Goal: Transaction & Acquisition: Purchase product/service

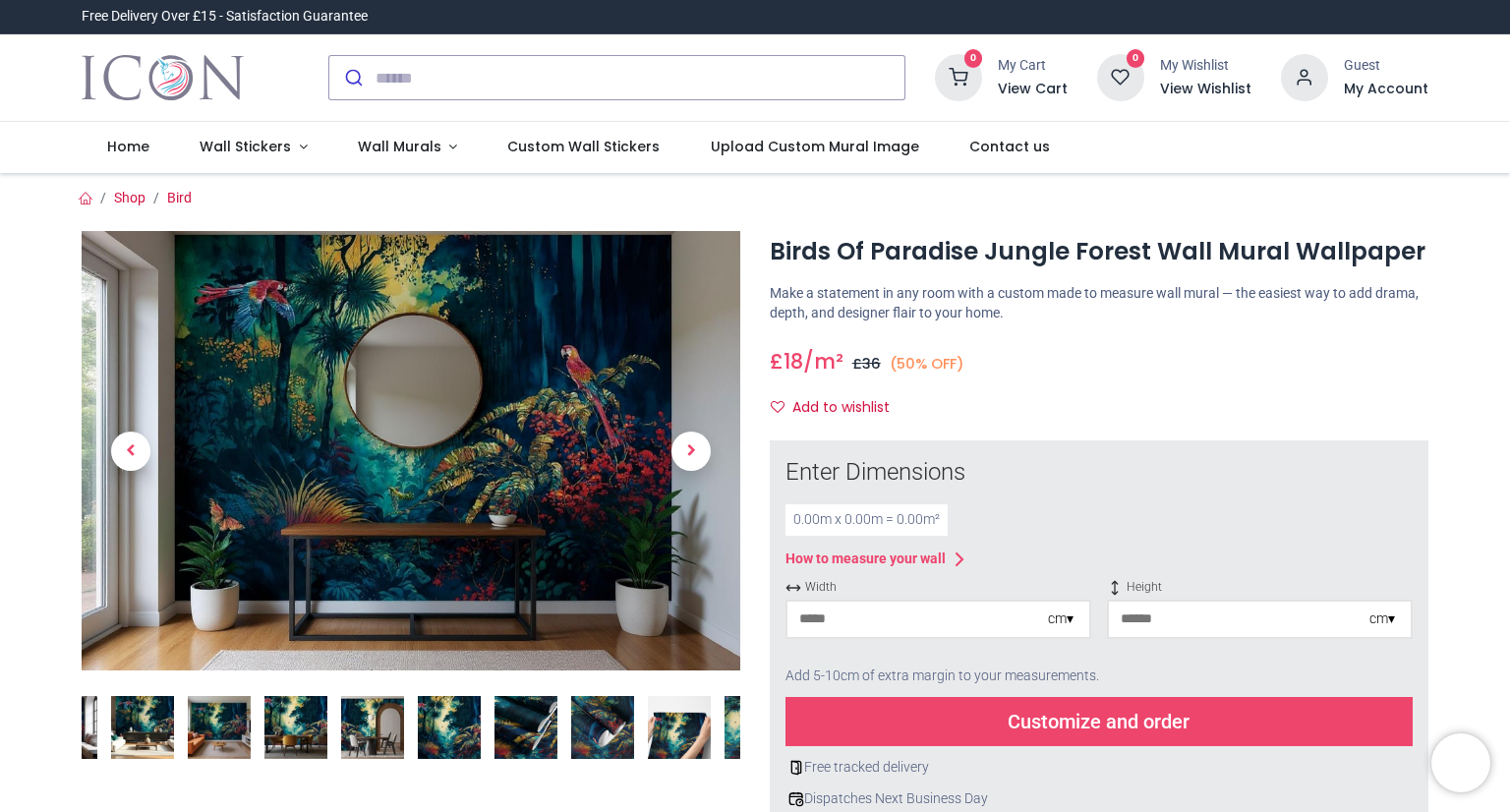
click at [683, 718] on img at bounding box center [679, 727] width 63 height 63
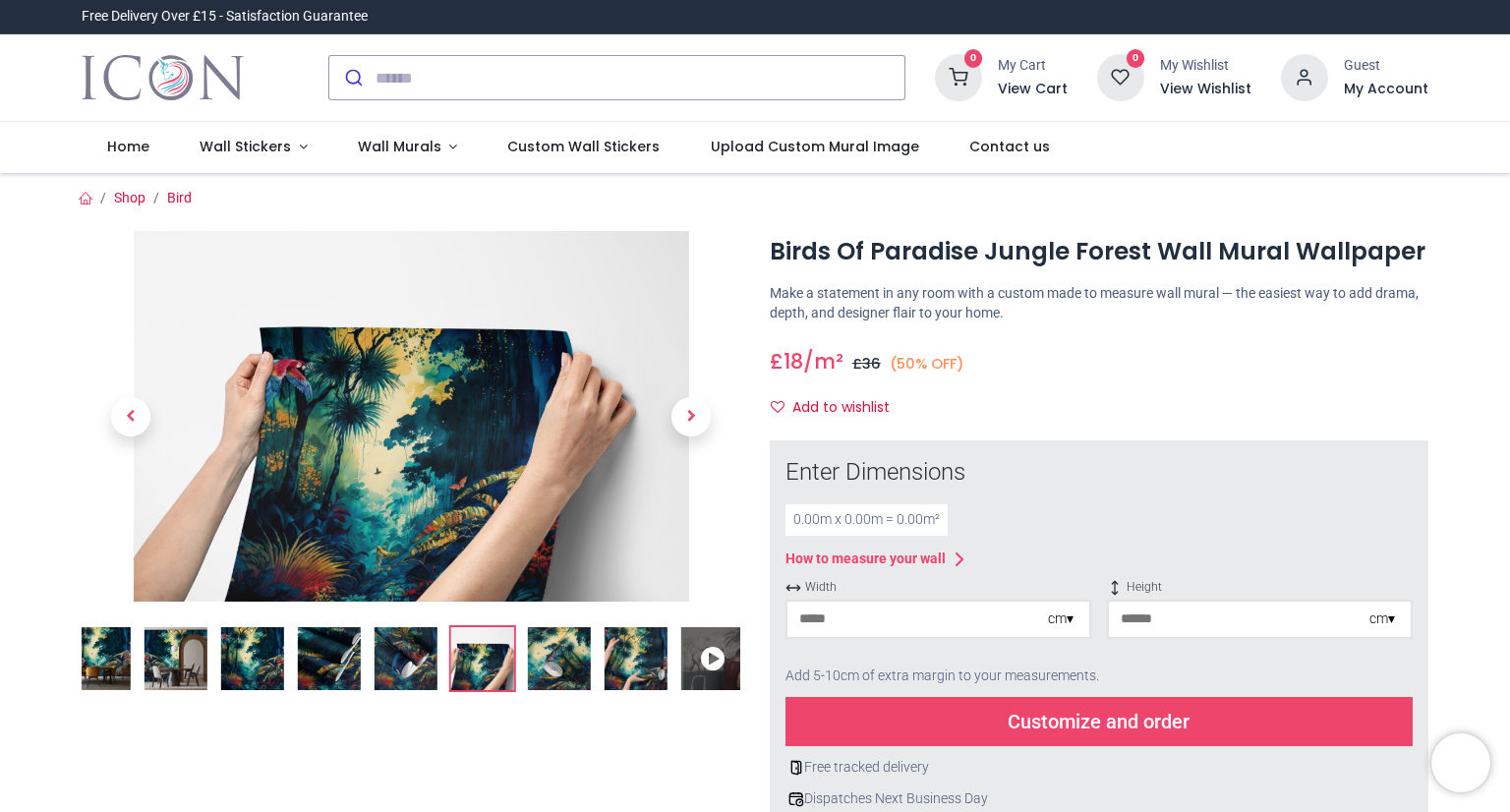
click at [706, 661] on icon at bounding box center [713, 659] width 63 height 63
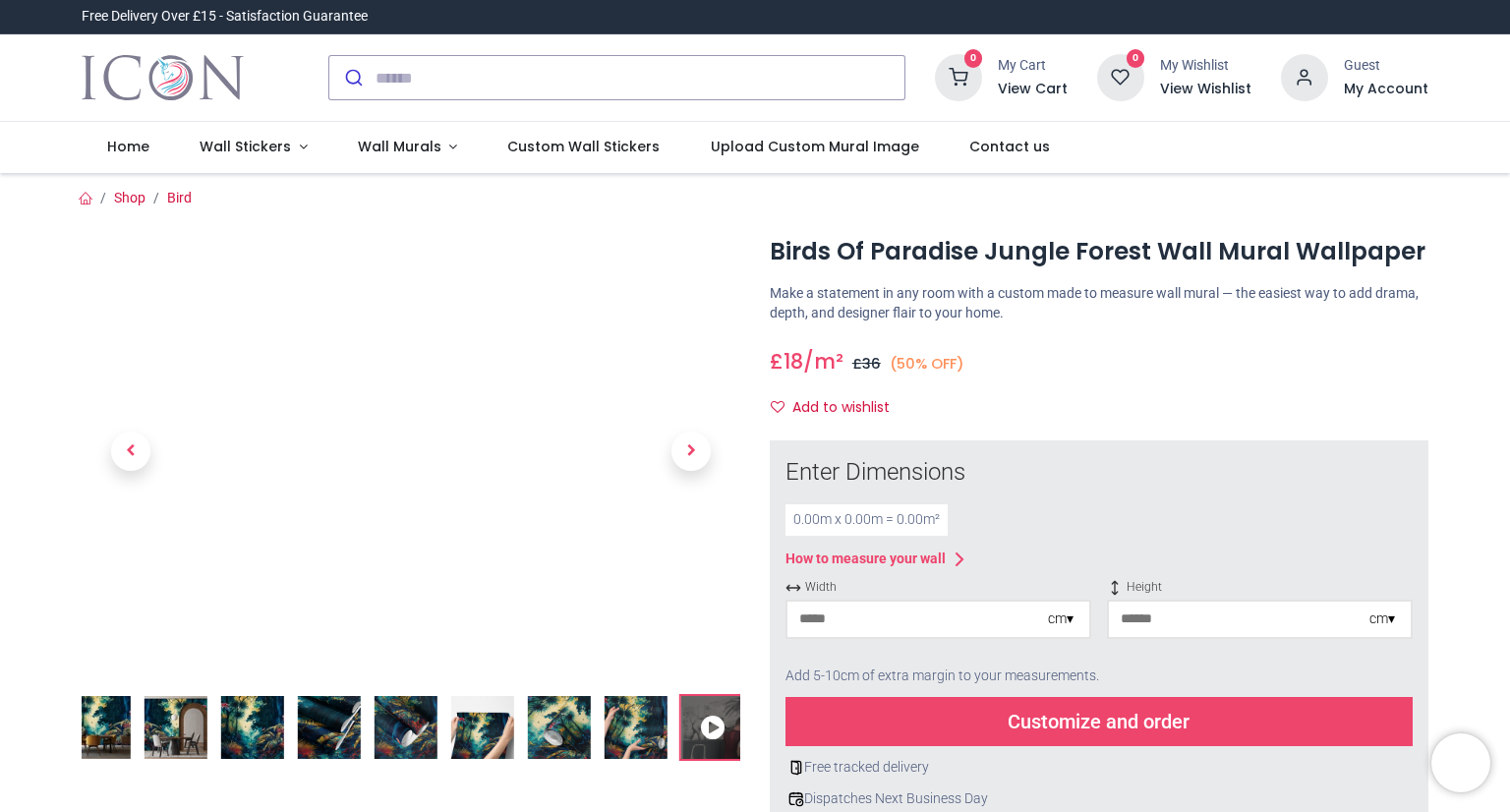
click at [107, 727] on img at bounding box center [99, 727] width 63 height 63
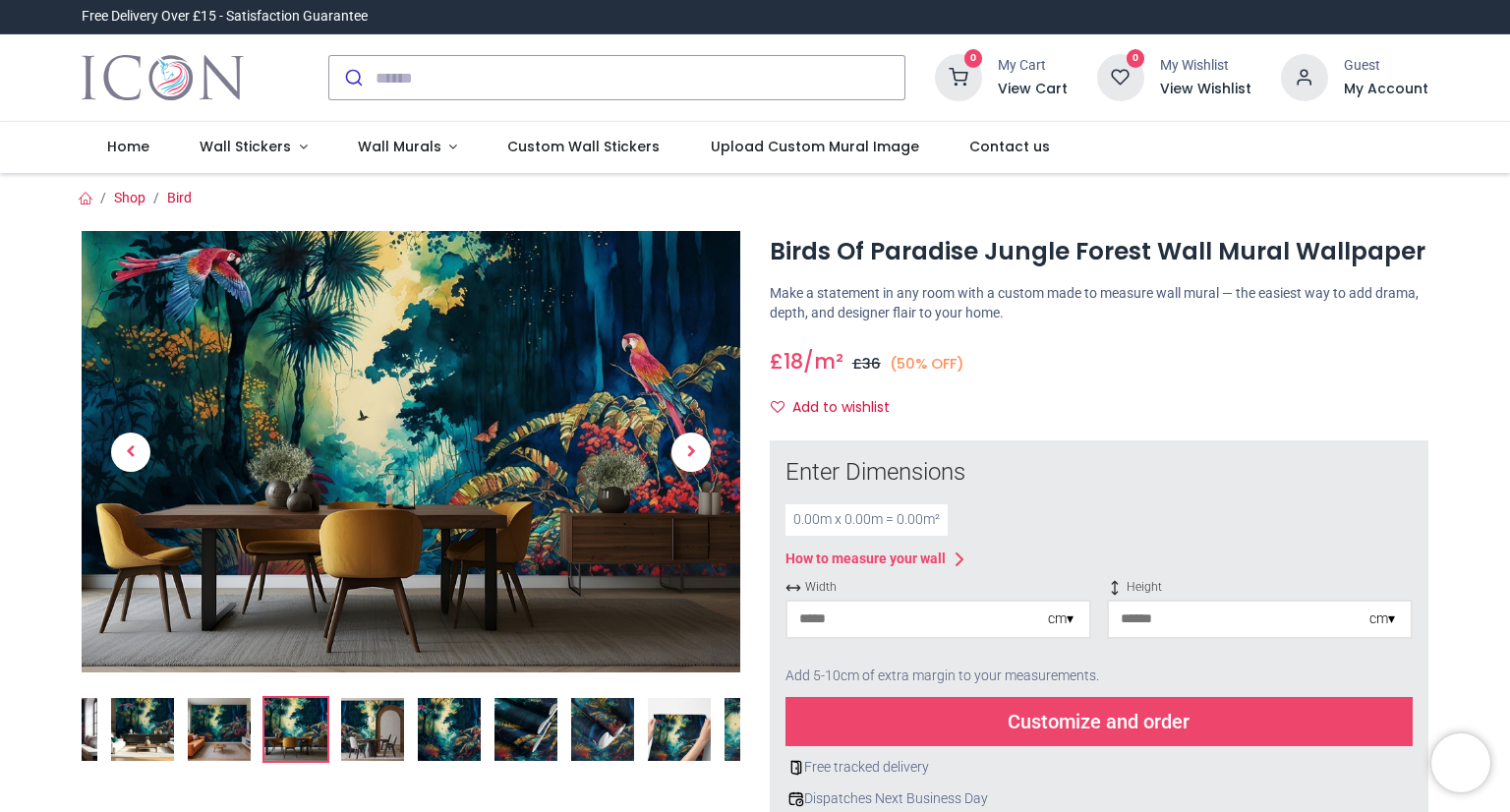
click at [207, 730] on img at bounding box center [219, 729] width 63 height 63
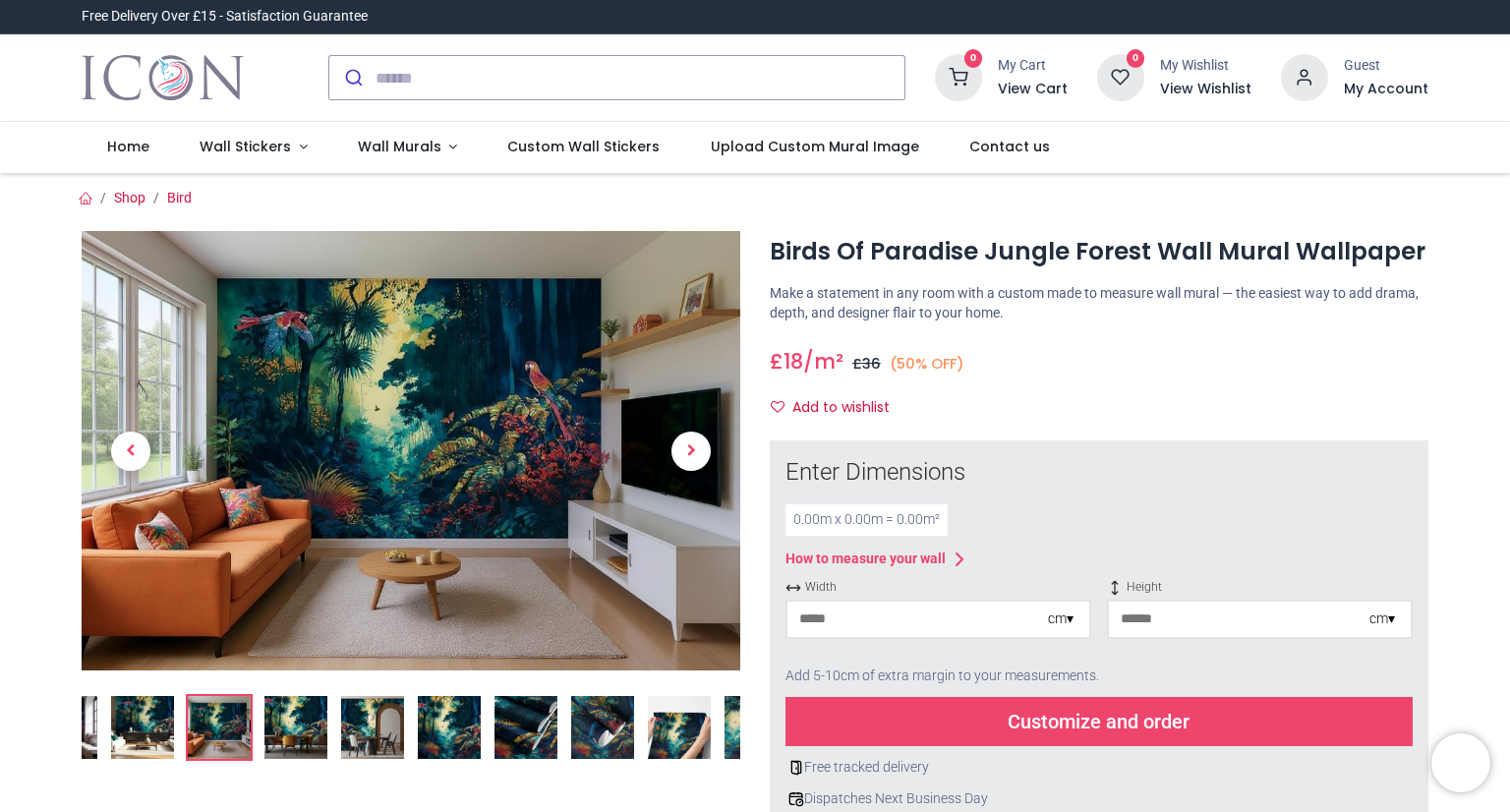
click at [1069, 615] on div "cm ▾" at bounding box center [1061, 619] width 26 height 20
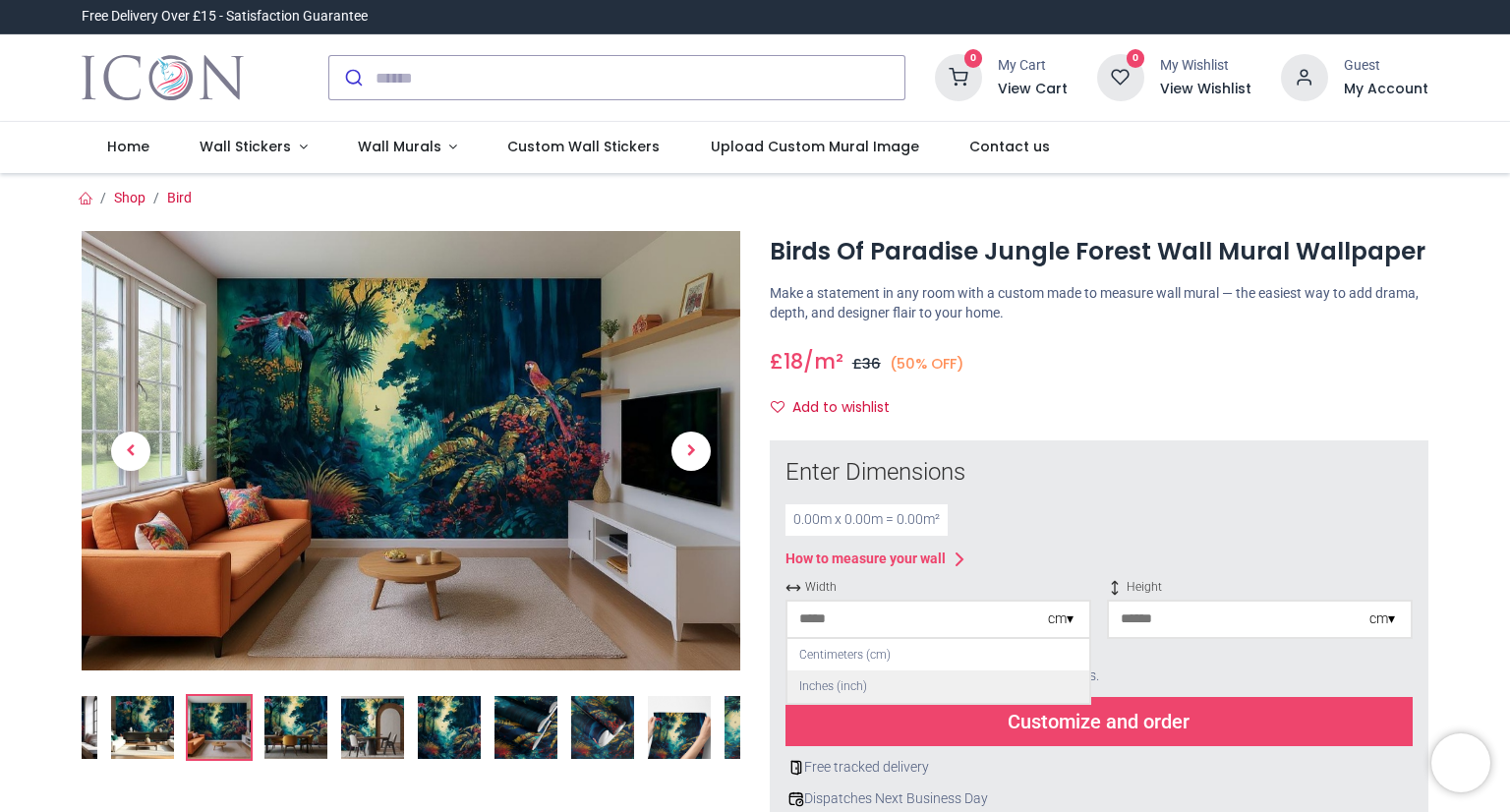
click at [801, 689] on div "Inches (inch)" at bounding box center [938, 686] width 302 height 32
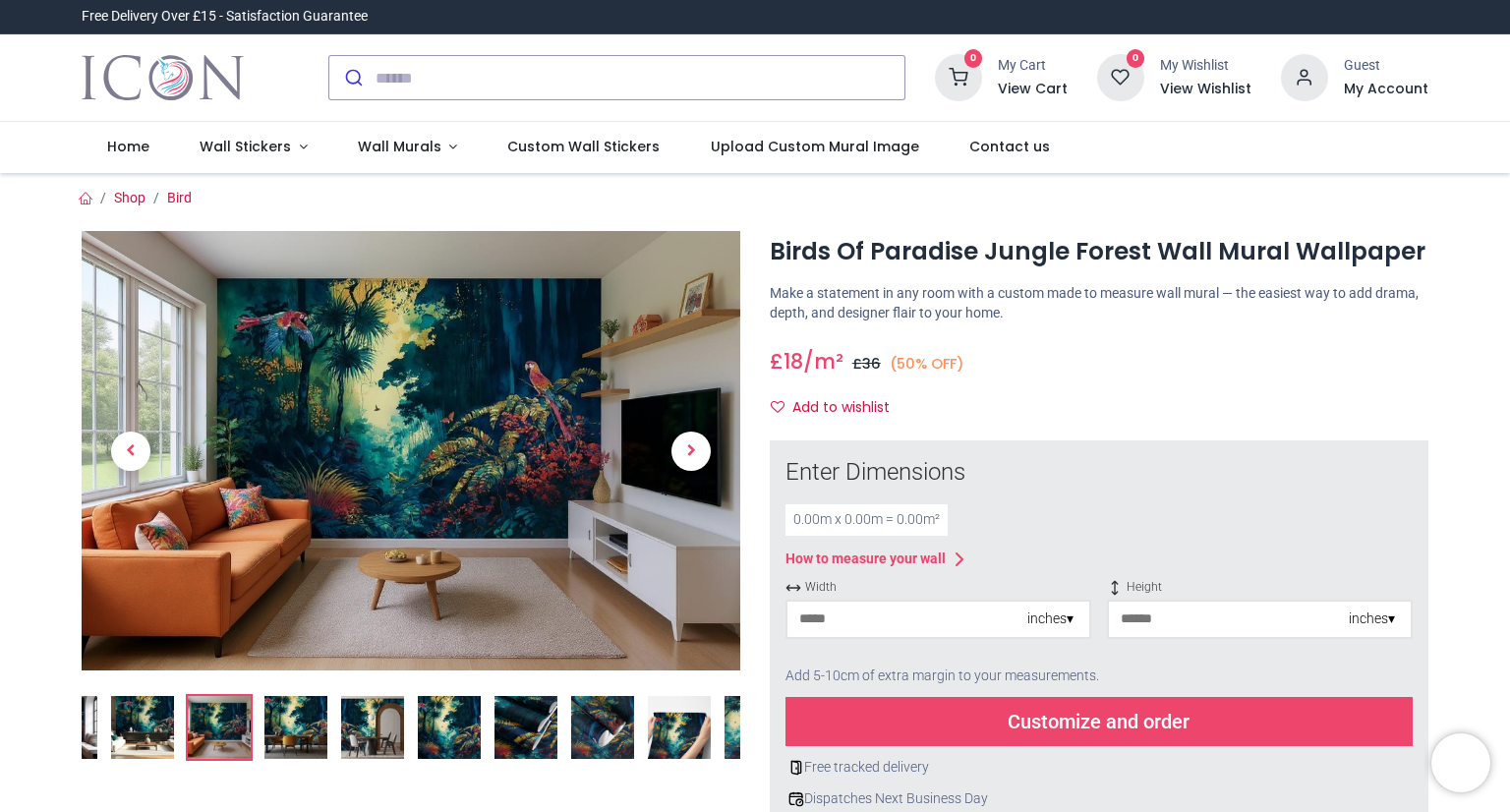
click at [818, 614] on input "number" at bounding box center [907, 619] width 240 height 35
type input "**"
click at [1163, 620] on input "number" at bounding box center [1229, 619] width 240 height 35
type input "**"
click at [1129, 721] on div "Customize and order" at bounding box center [1099, 722] width 627 height 49
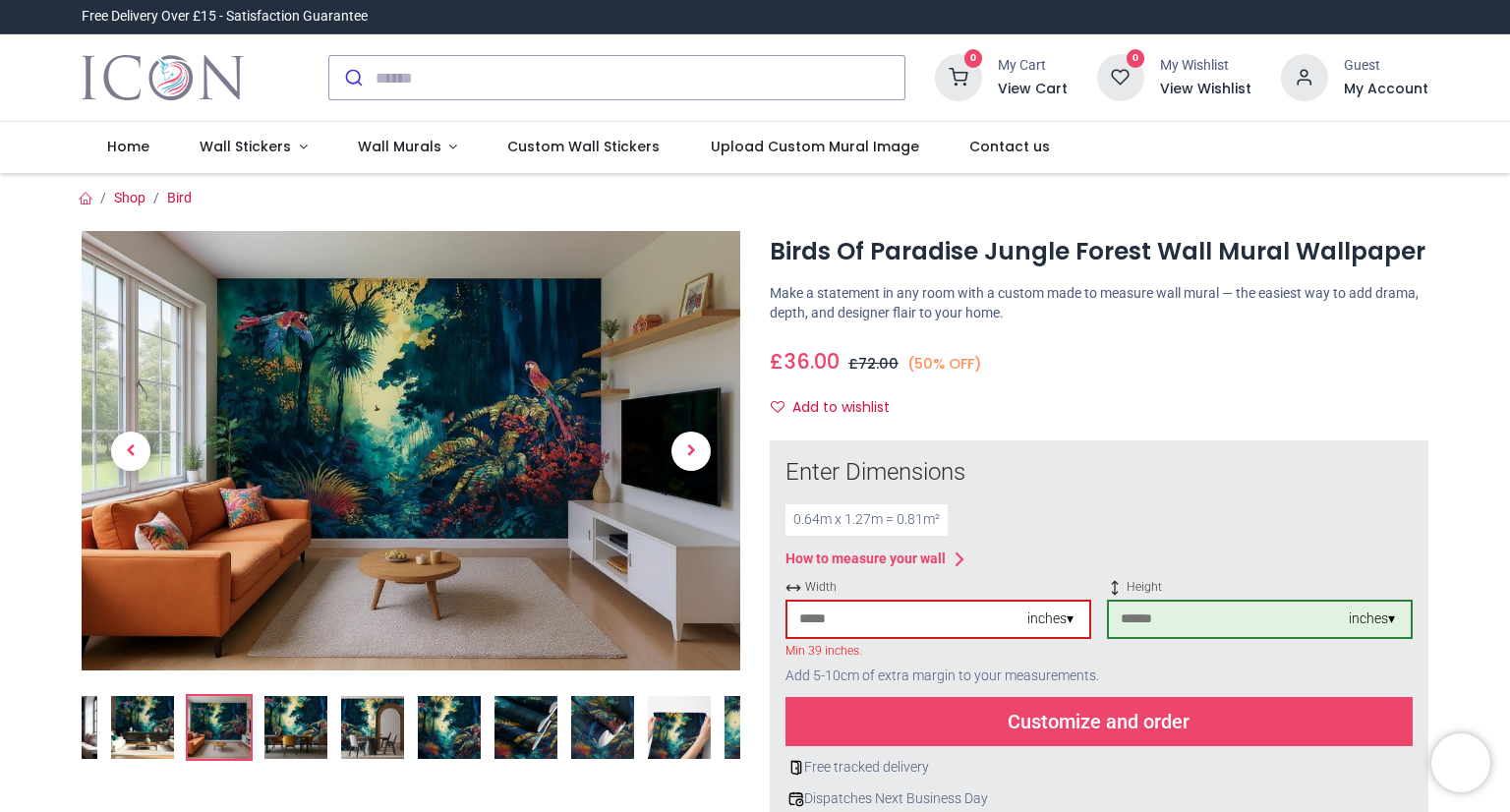
click at [953, 629] on input "**" at bounding box center [907, 619] width 240 height 35
type input "*"
type input "**"
click at [1371, 619] on div "inches ▾" at bounding box center [1371, 619] width 46 height 20
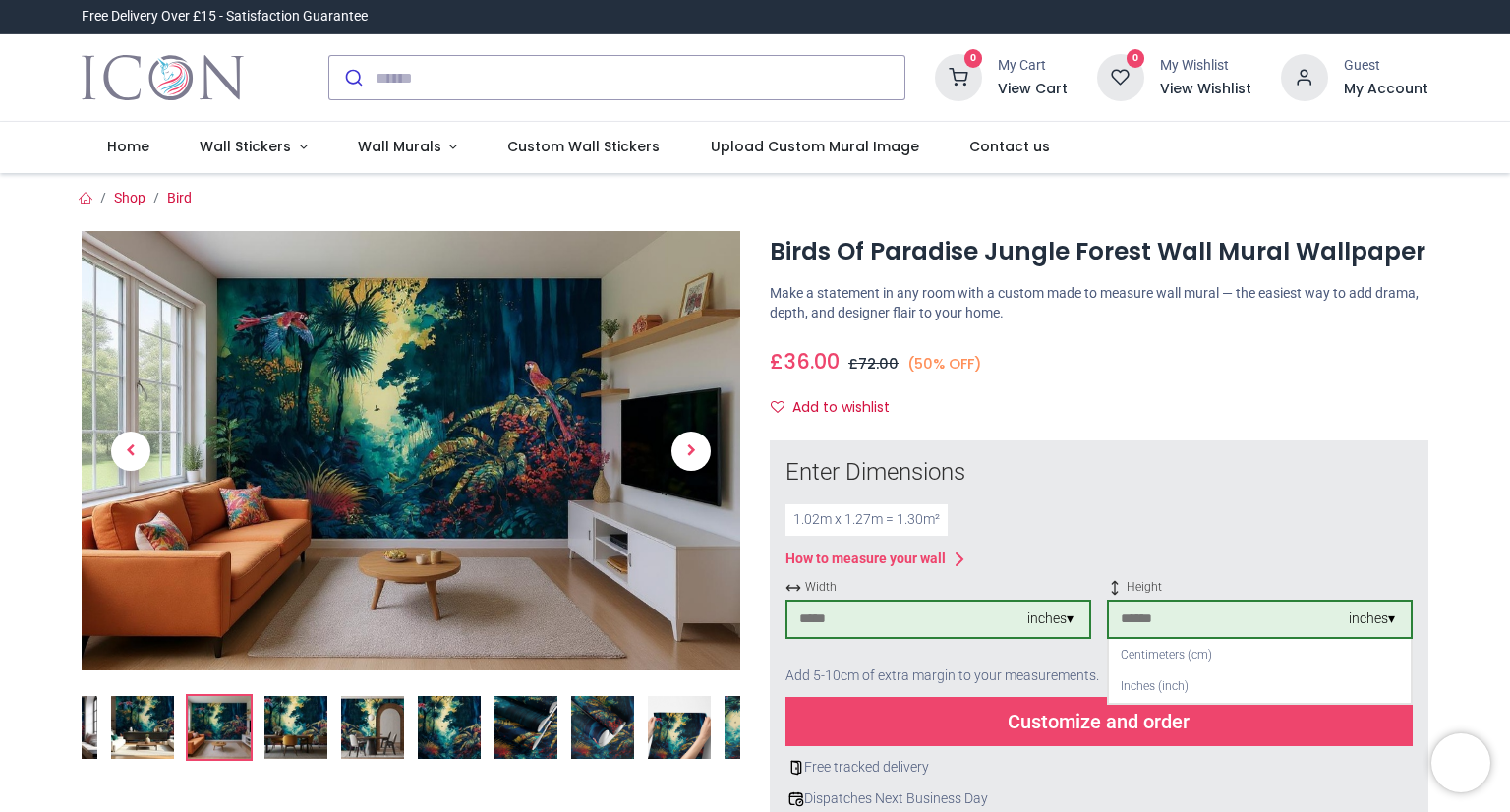
drag, startPoint x: 1183, startPoint y: 617, endPoint x: 1120, endPoint y: 596, distance: 66.4
click at [1120, 596] on div "Height ** inches ▾ Centimeters (cm) Inches (inch)" at bounding box center [1259, 616] width 306 height 76
type input "**"
click at [1219, 569] on div "How to measure your wall" at bounding box center [1099, 559] width 627 height 24
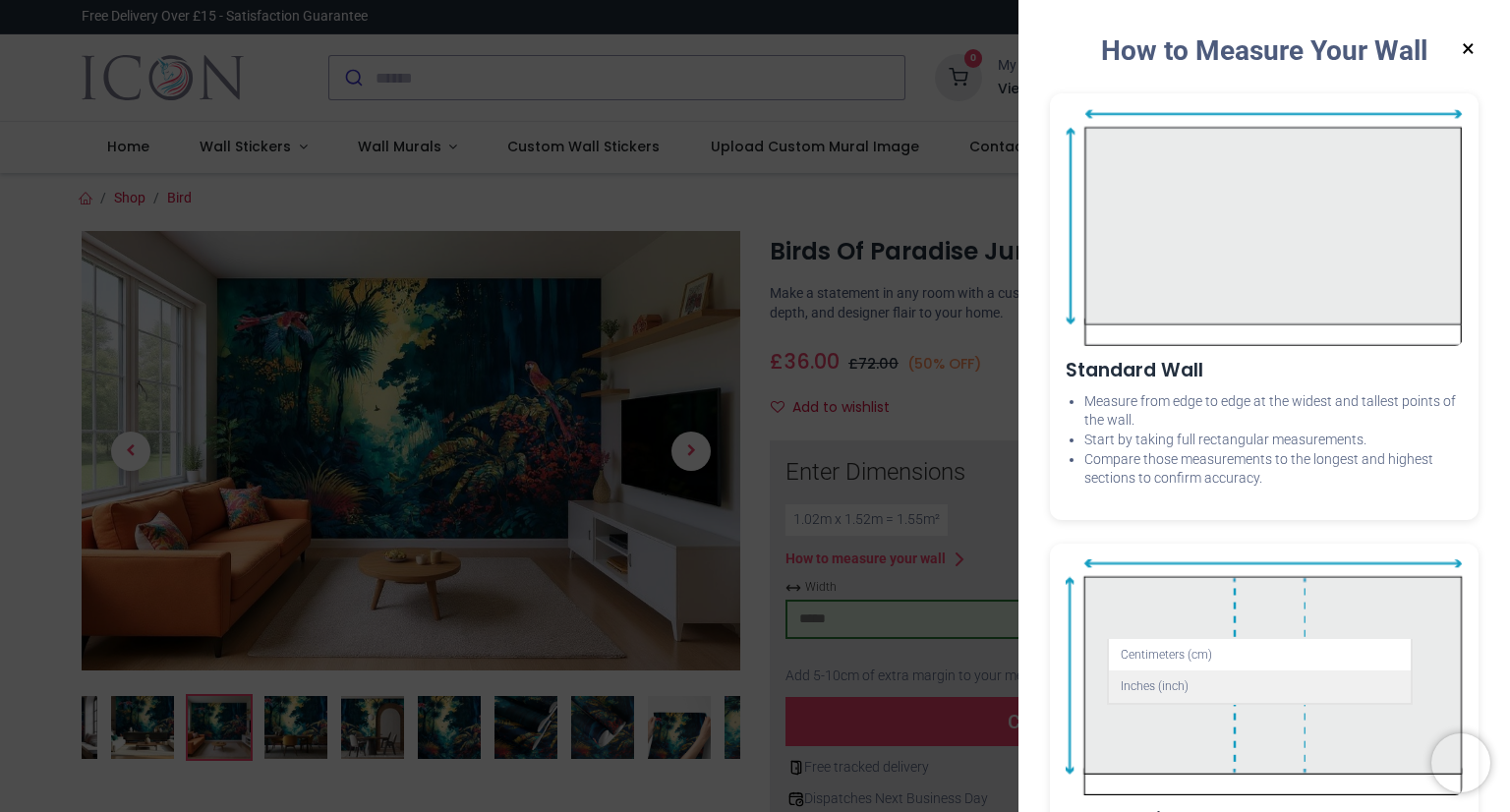
click at [1148, 698] on div "Inches (inch)" at bounding box center [1259, 686] width 302 height 32
click at [1462, 43] on button "×" at bounding box center [1468, 49] width 25 height 35
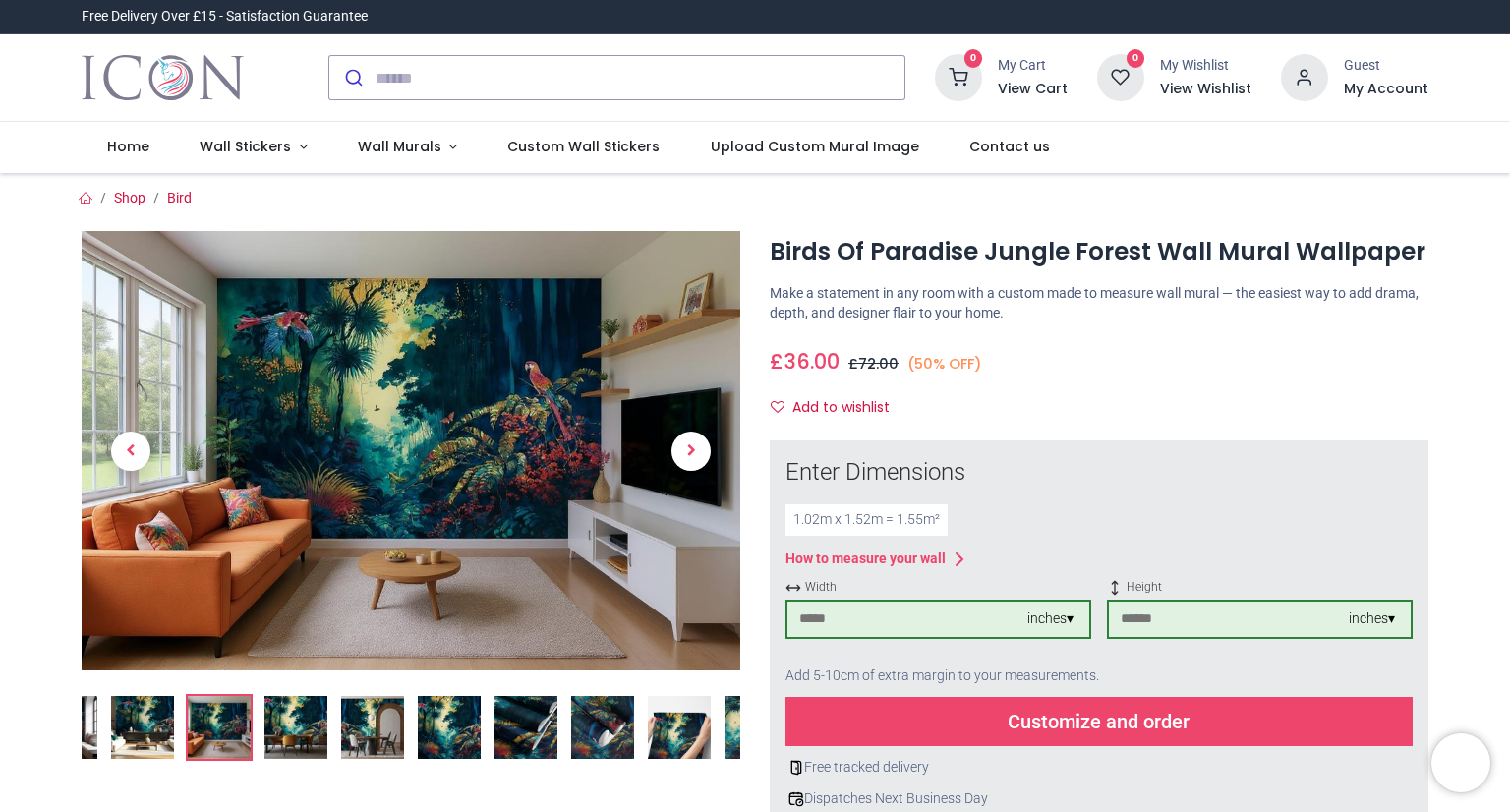
click at [1089, 725] on div "Customize and order" at bounding box center [1099, 722] width 627 height 49
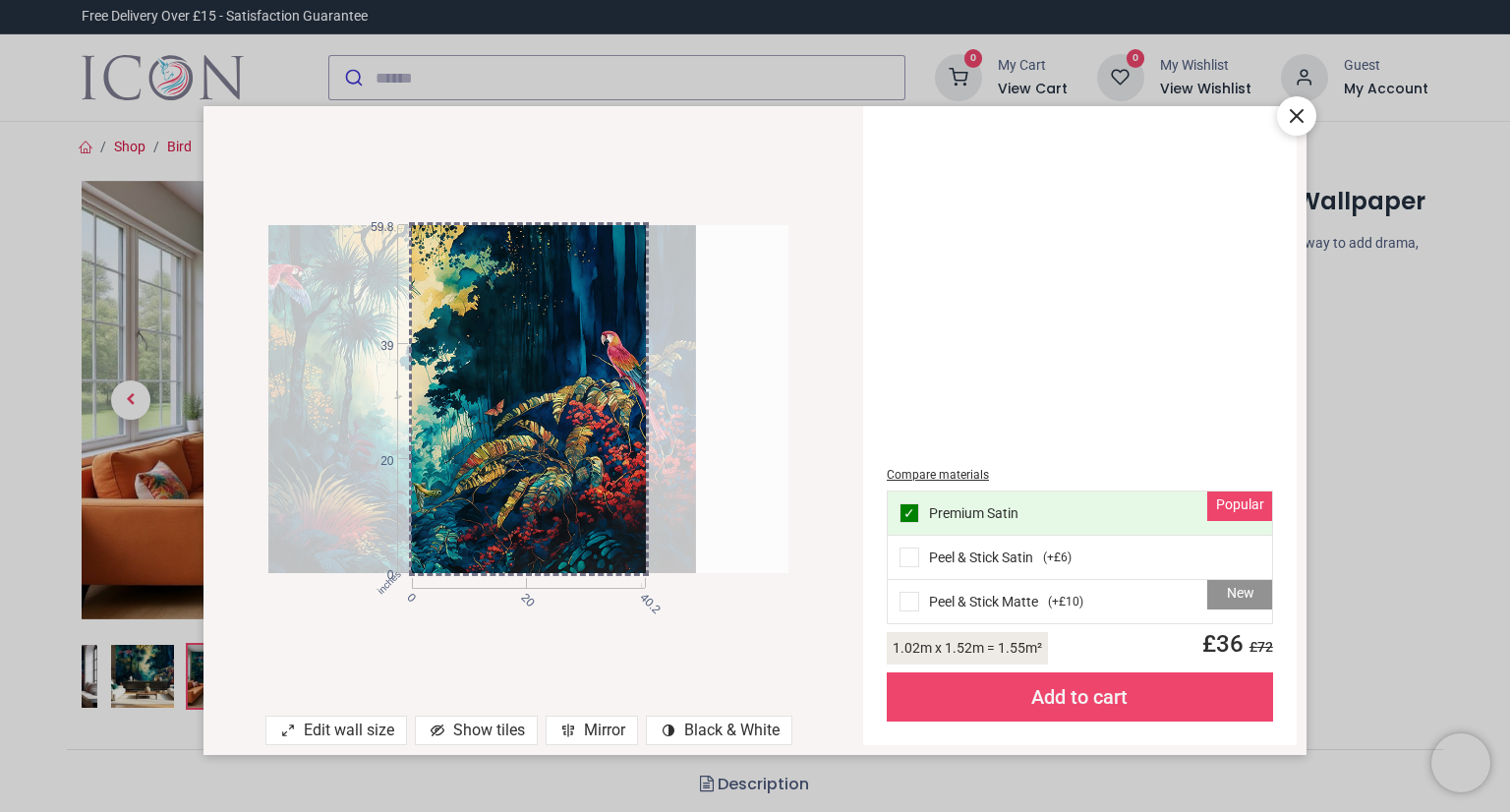
drag, startPoint x: 593, startPoint y: 454, endPoint x: 496, endPoint y: 457, distance: 97.0
click at [496, 457] on div at bounding box center [436, 399] width 519 height 349
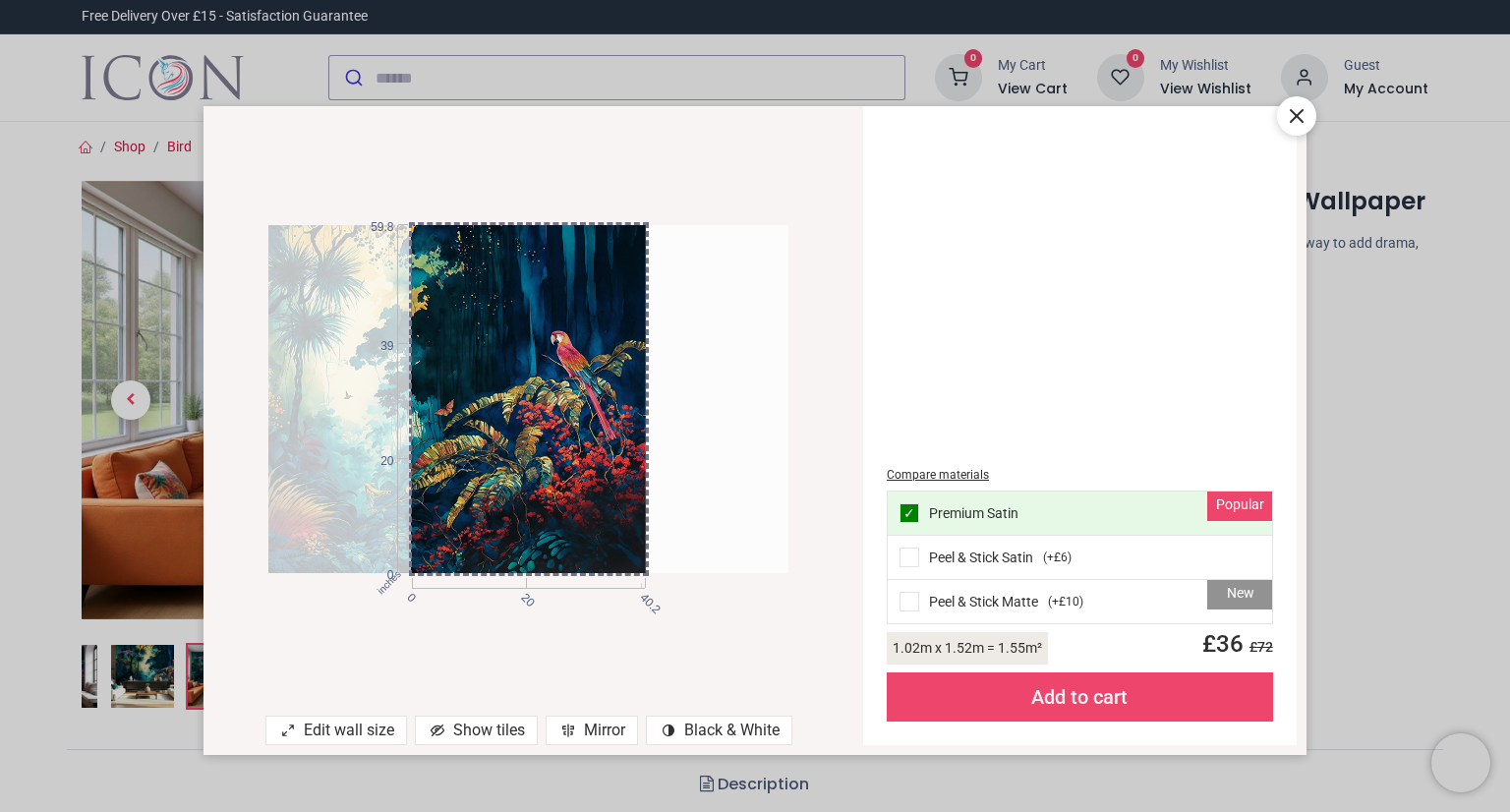
drag, startPoint x: 526, startPoint y: 465, endPoint x: 467, endPoint y: 454, distance: 60.0
click at [467, 454] on div at bounding box center [385, 399] width 519 height 349
drag, startPoint x: 467, startPoint y: 454, endPoint x: 444, endPoint y: 450, distance: 23.3
click at [444, 450] on div at bounding box center [385, 399] width 519 height 349
click at [506, 438] on div at bounding box center [385, 399] width 519 height 349
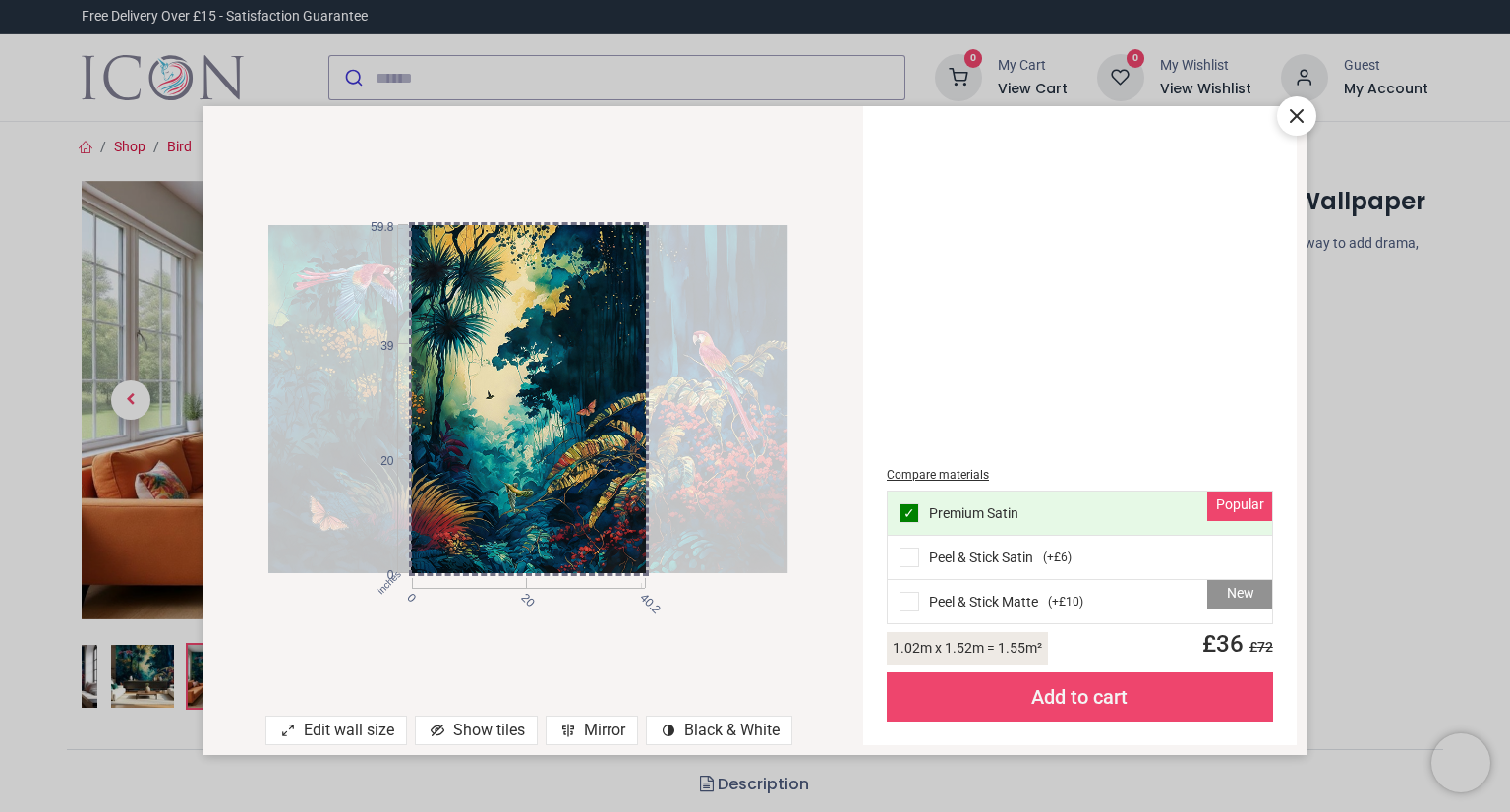
drag, startPoint x: 514, startPoint y: 435, endPoint x: 674, endPoint y: 429, distance: 160.1
click at [674, 429] on div at bounding box center [528, 399] width 519 height 349
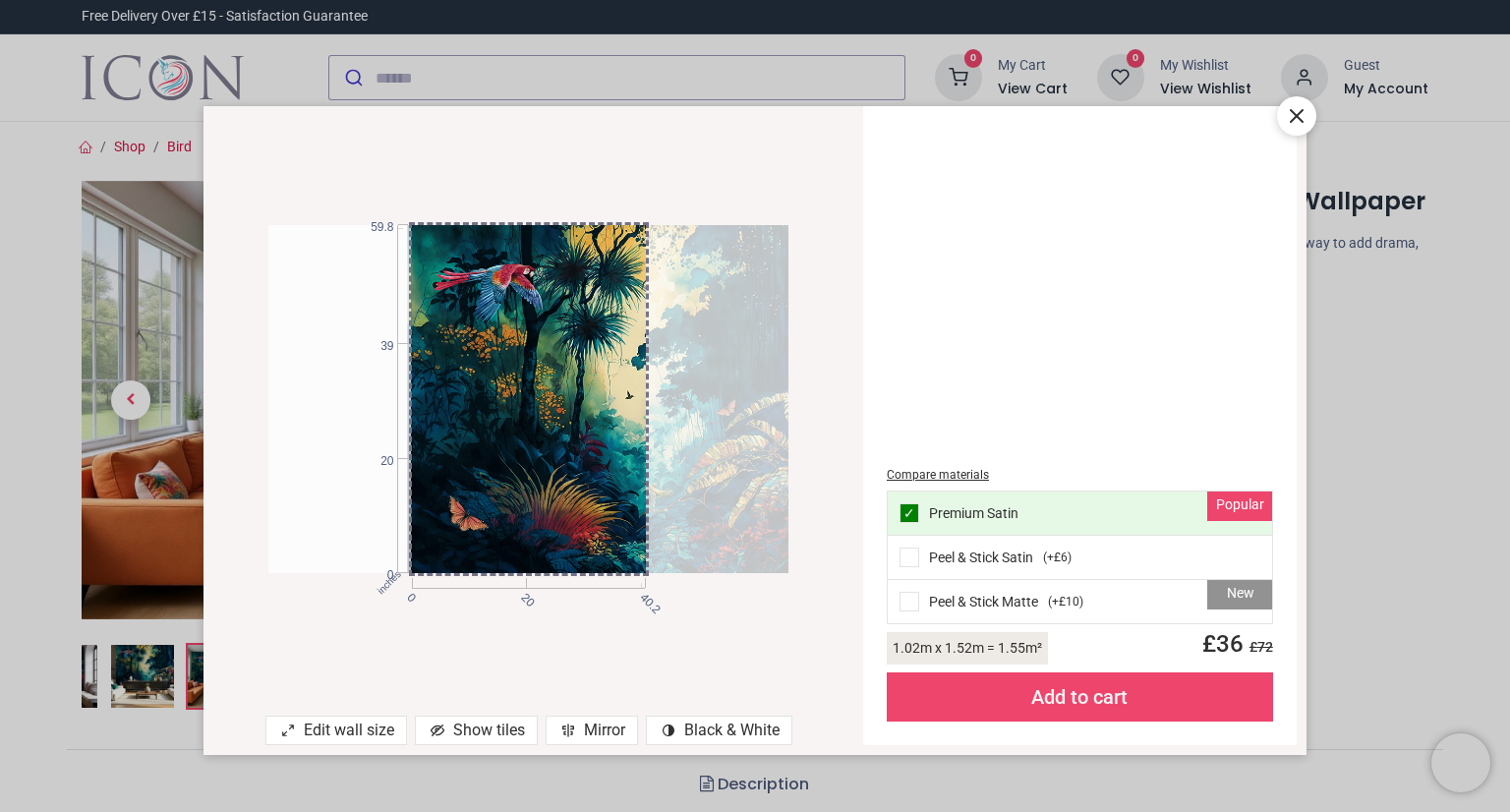
drag, startPoint x: 518, startPoint y: 440, endPoint x: 693, endPoint y: 450, distance: 175.3
click at [693, 450] on div at bounding box center [668, 399] width 519 height 349
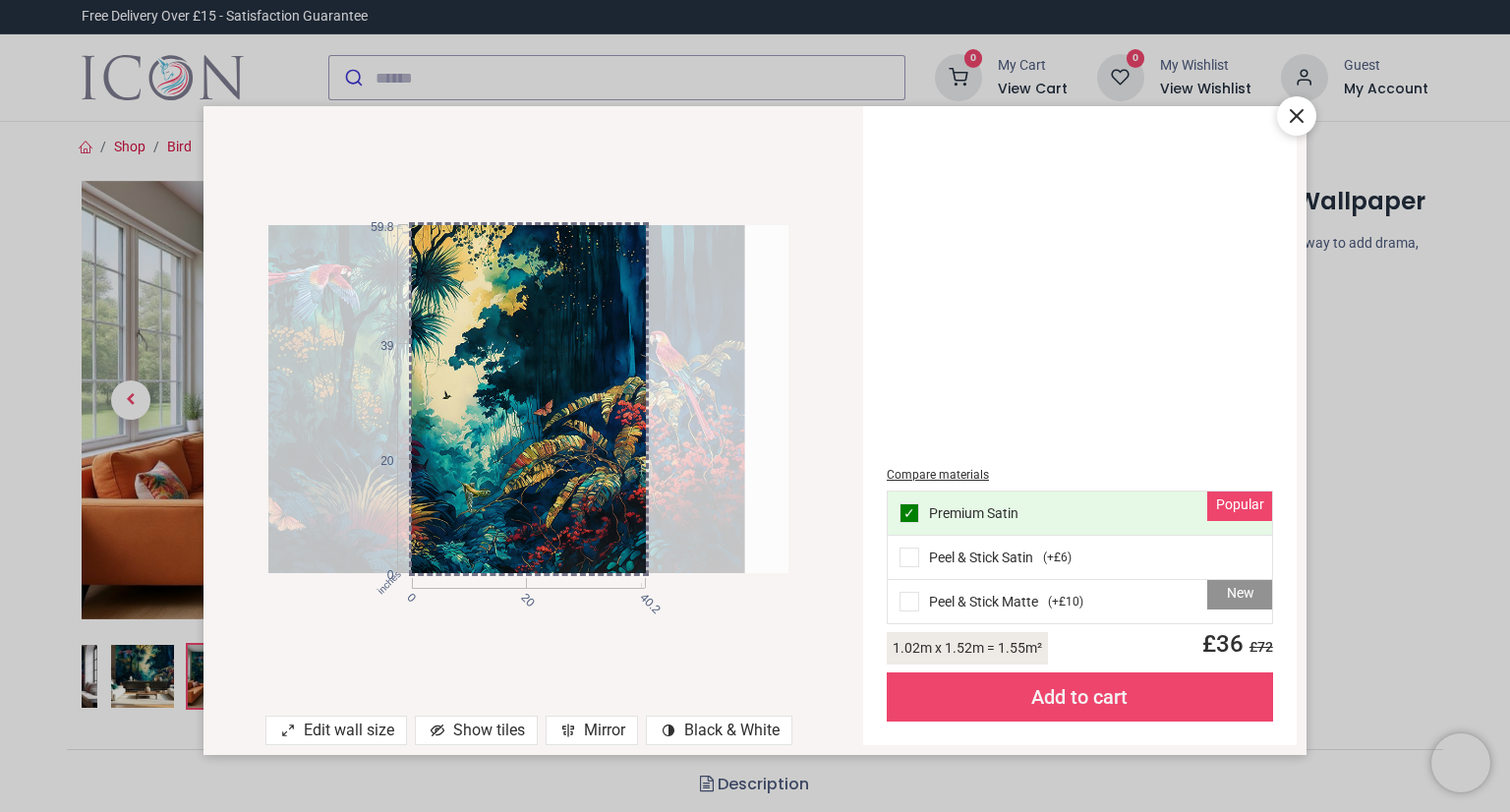
drag, startPoint x: 609, startPoint y: 424, endPoint x: 388, endPoint y: 427, distance: 221.0
click at [388, 427] on div at bounding box center [485, 399] width 519 height 349
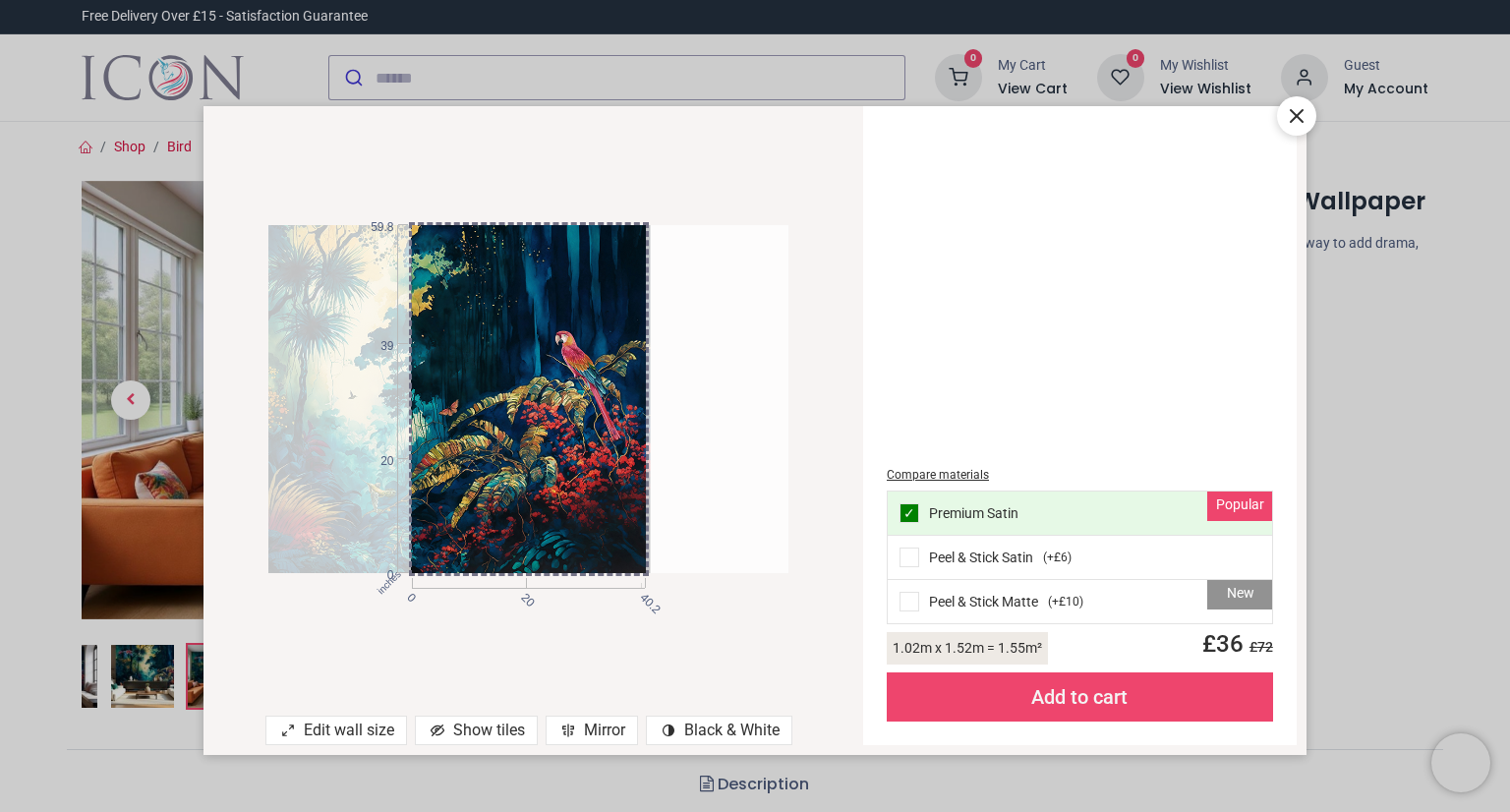
drag, startPoint x: 388, startPoint y: 427, endPoint x: 274, endPoint y: 431, distance: 114.1
click at [274, 431] on div at bounding box center [390, 399] width 519 height 349
click at [1285, 114] on icon at bounding box center [1297, 116] width 24 height 24
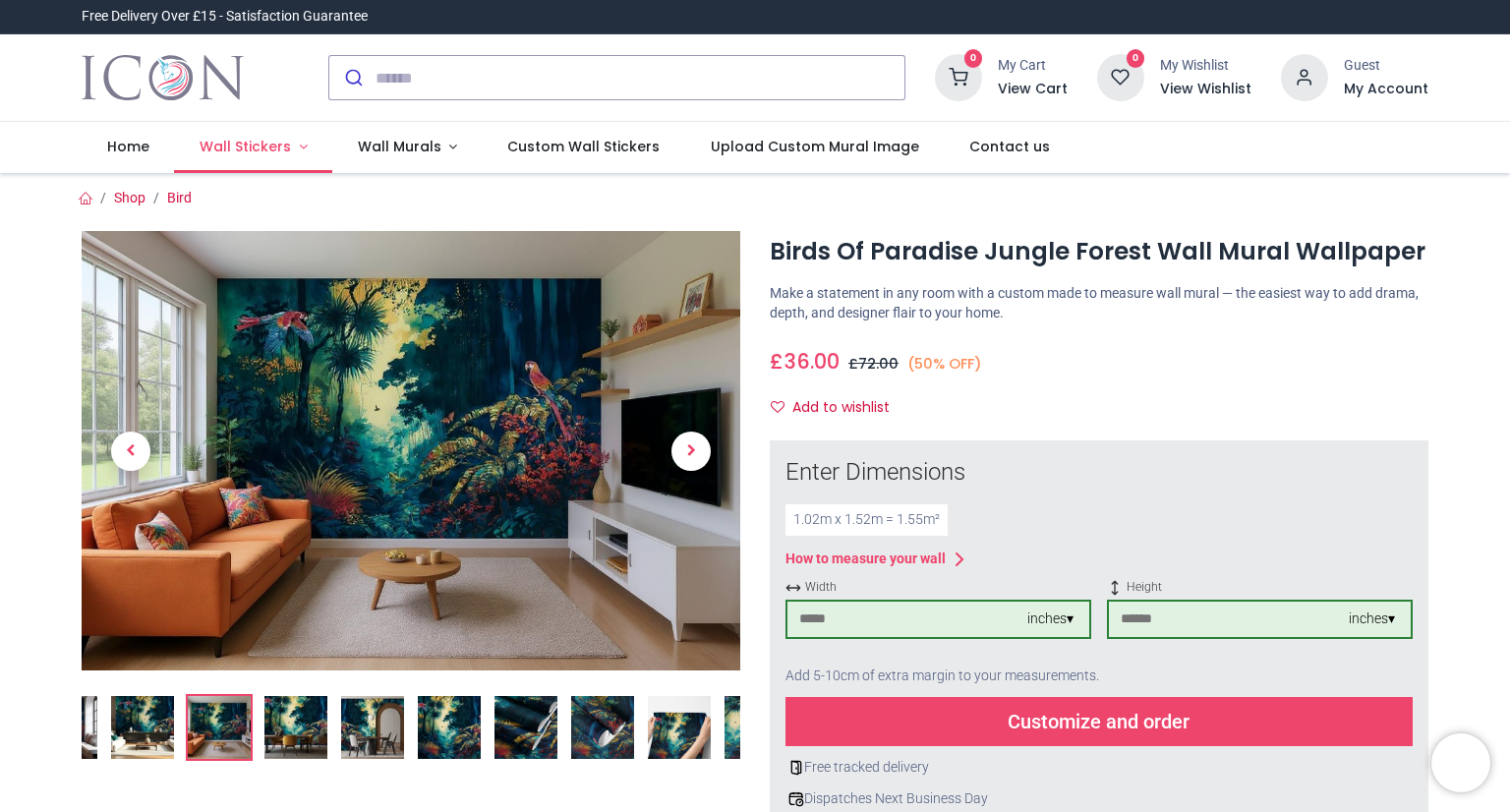
click at [211, 147] on span "Wall Stickers" at bounding box center [245, 146] width 91 height 20
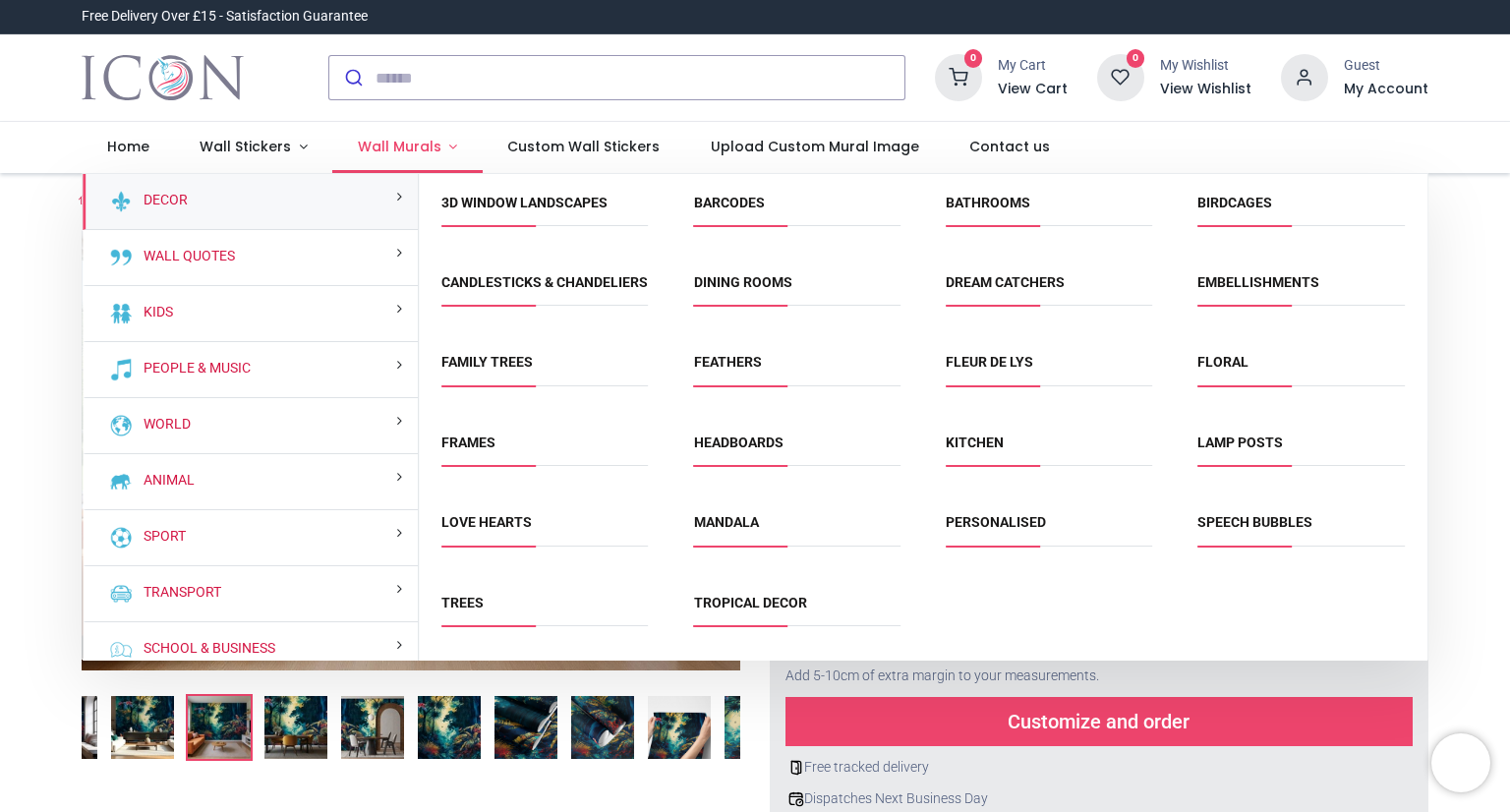
click at [409, 149] on span "Wall Murals" at bounding box center [399, 146] width 84 height 20
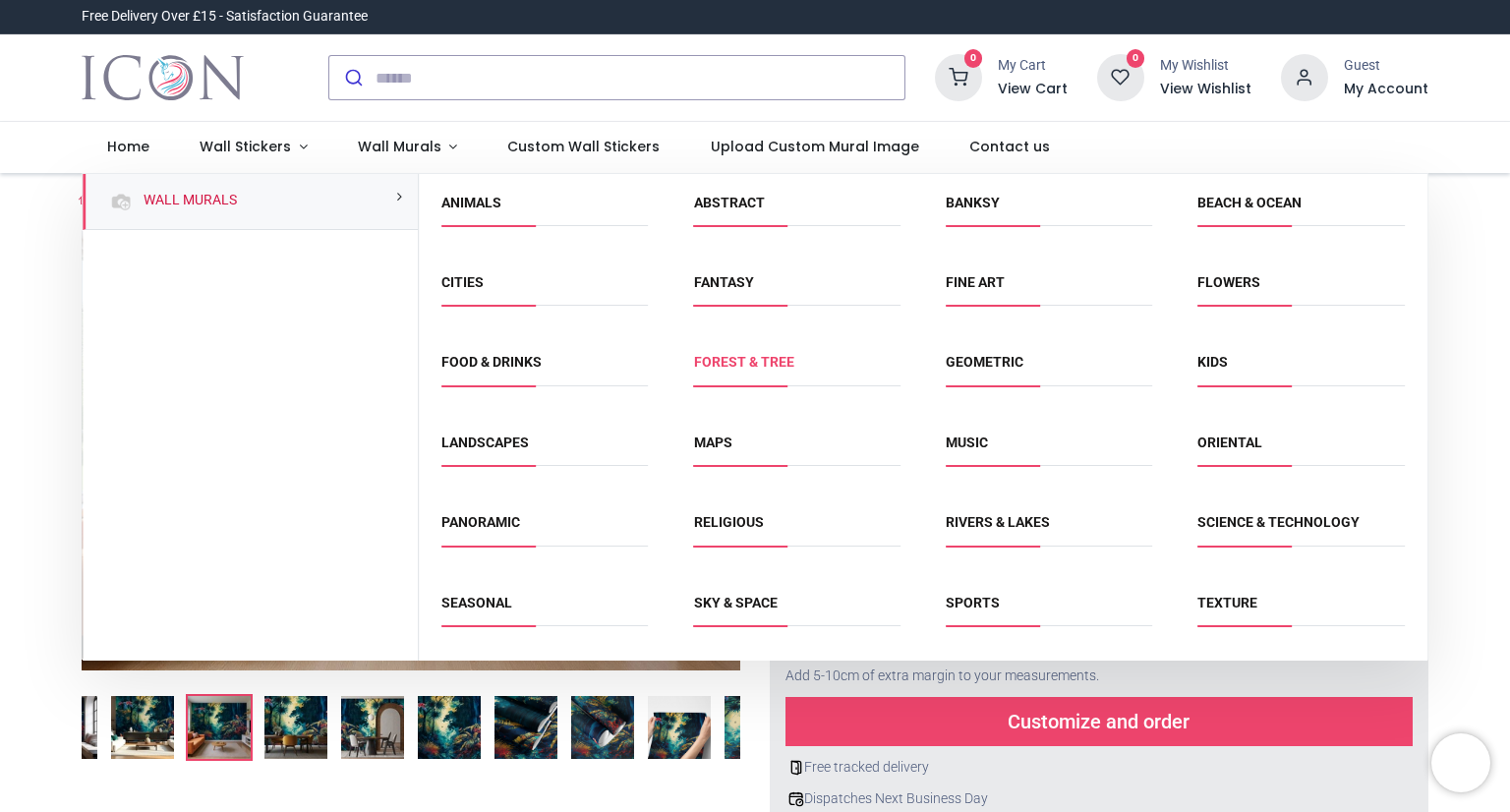
click at [726, 363] on link "Forest & Tree" at bounding box center [744, 362] width 100 height 16
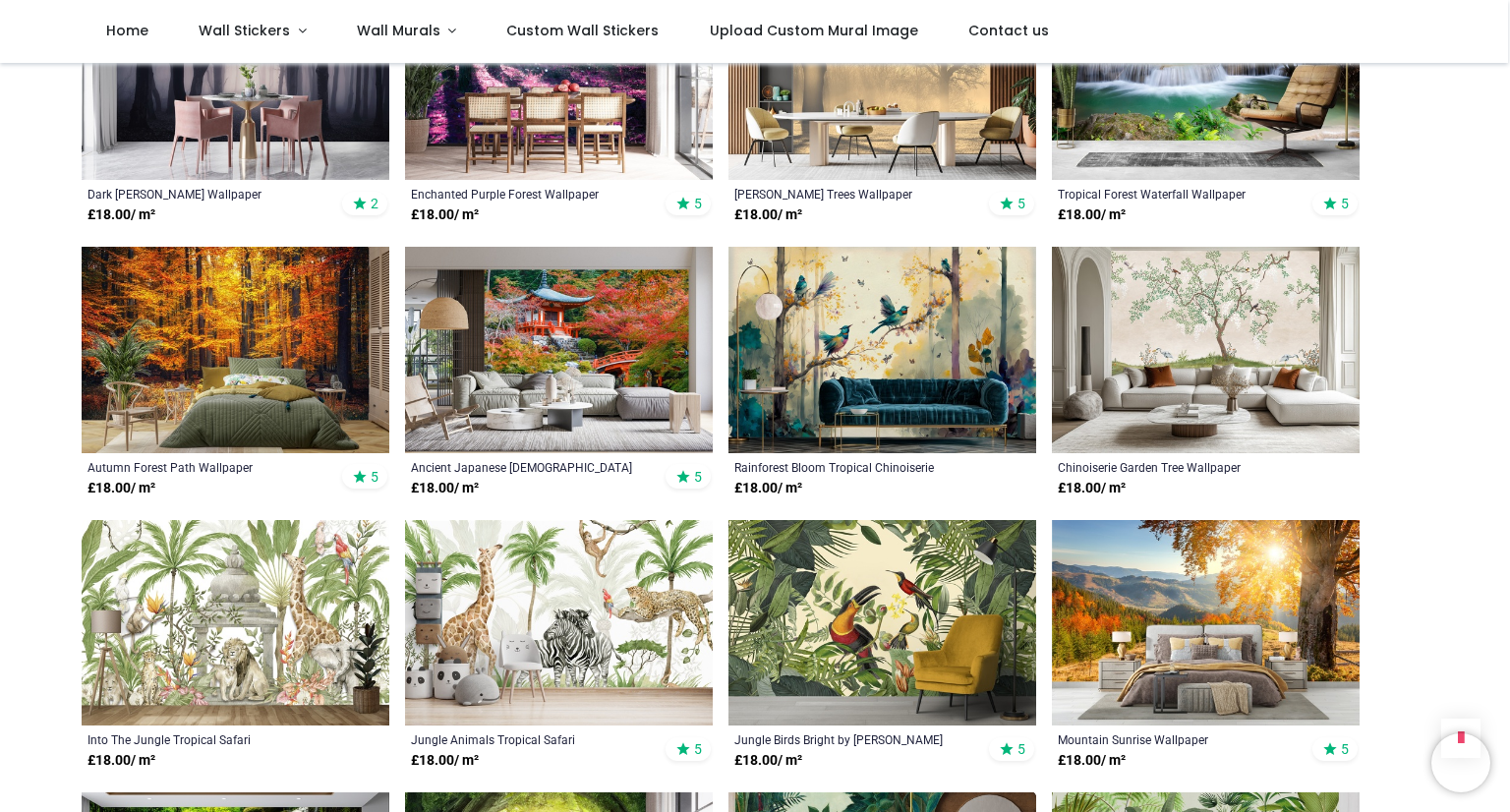
scroll to position [1306, 0]
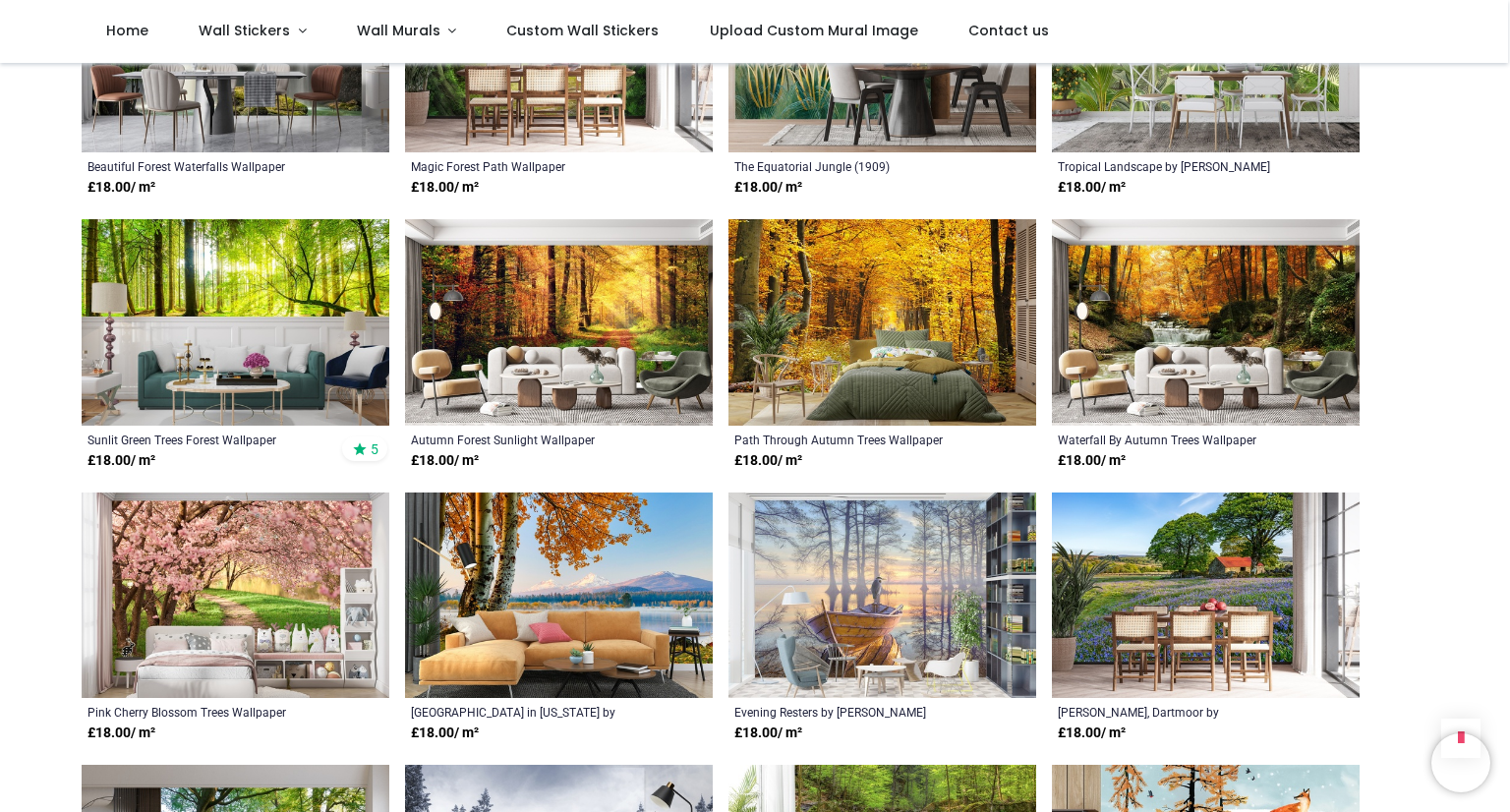
scroll to position [2142, 0]
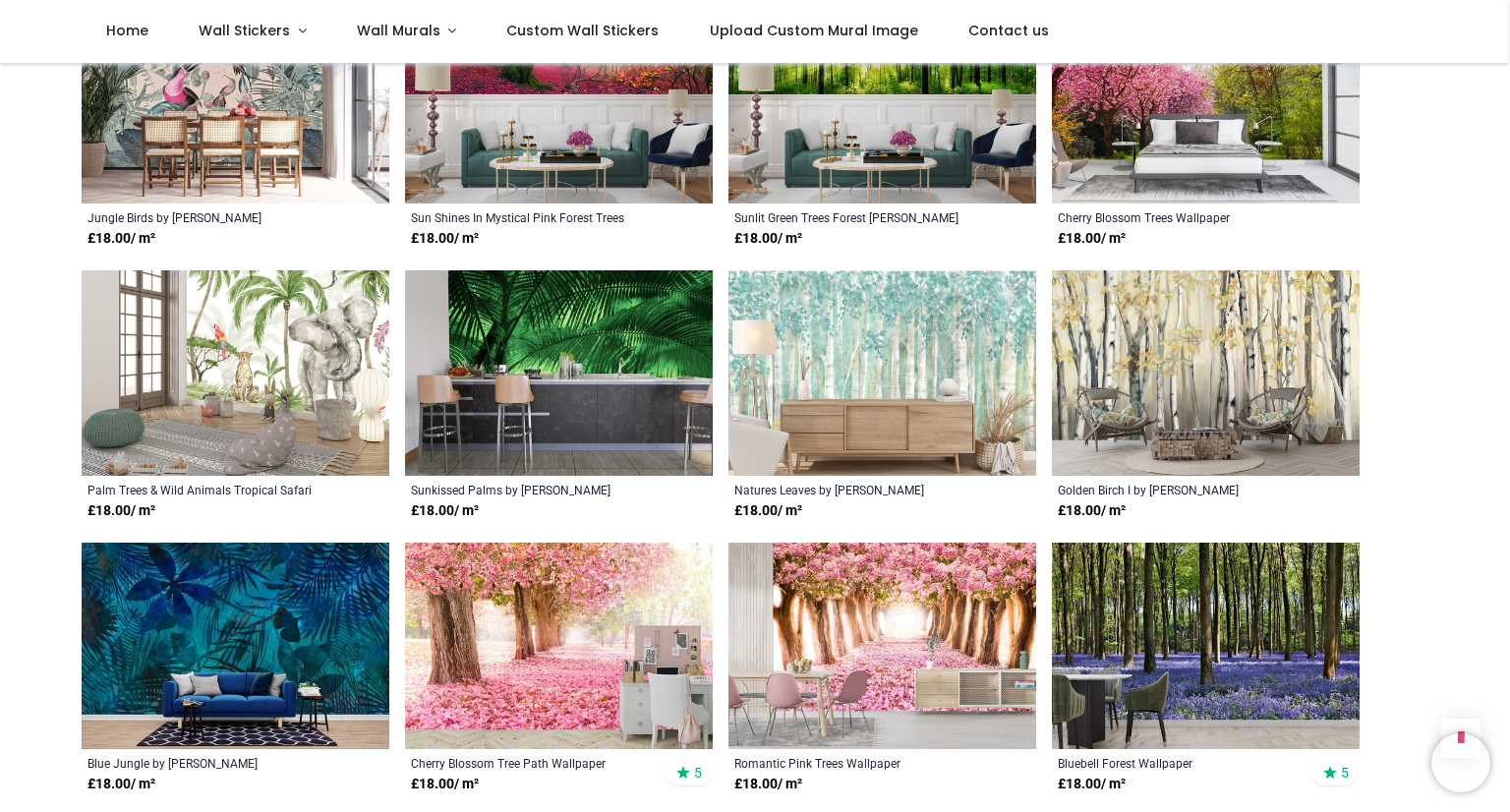
scroll to position [4020, 0]
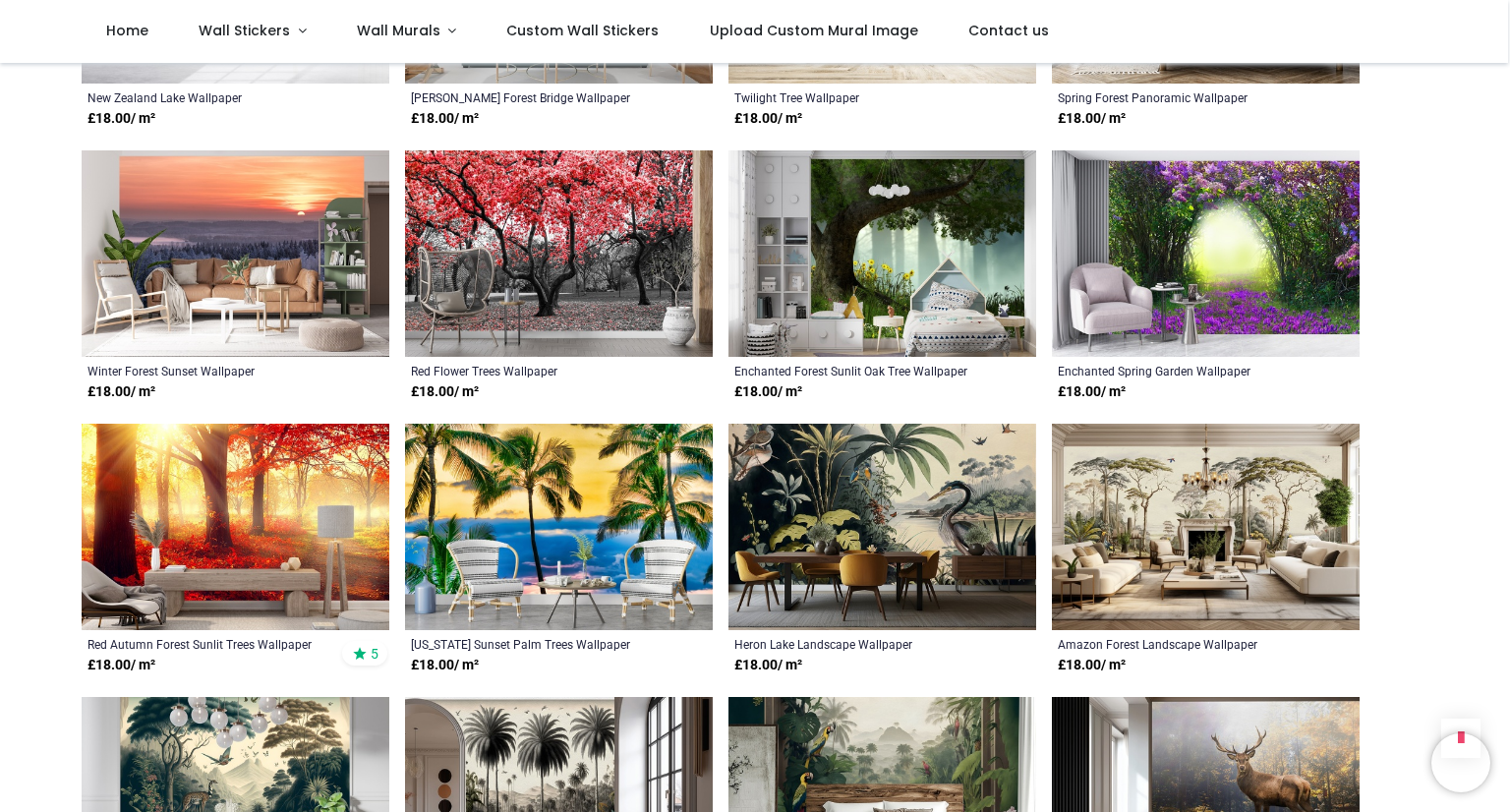
scroll to position [6864, 0]
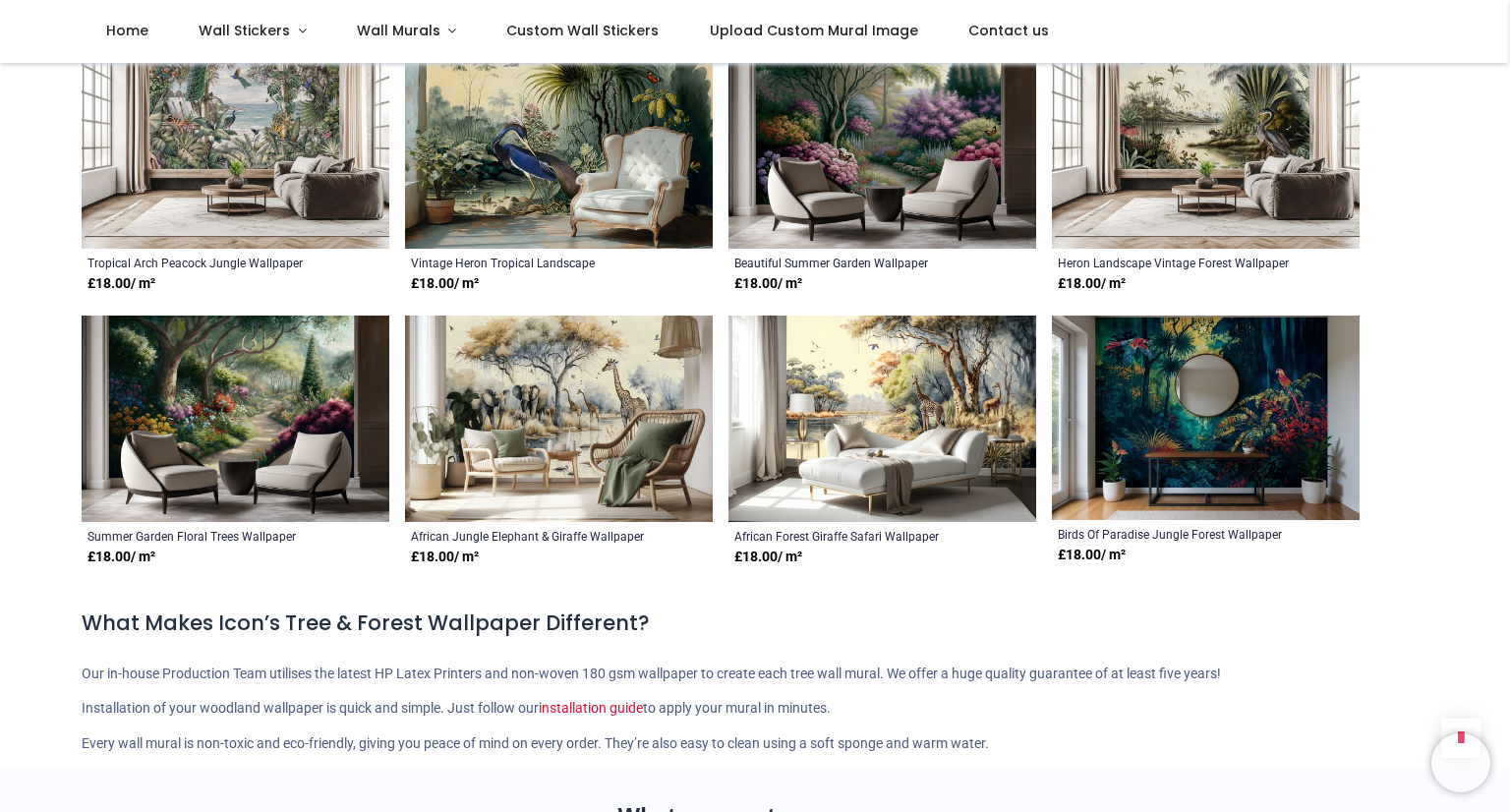
scroll to position [8053, 0]
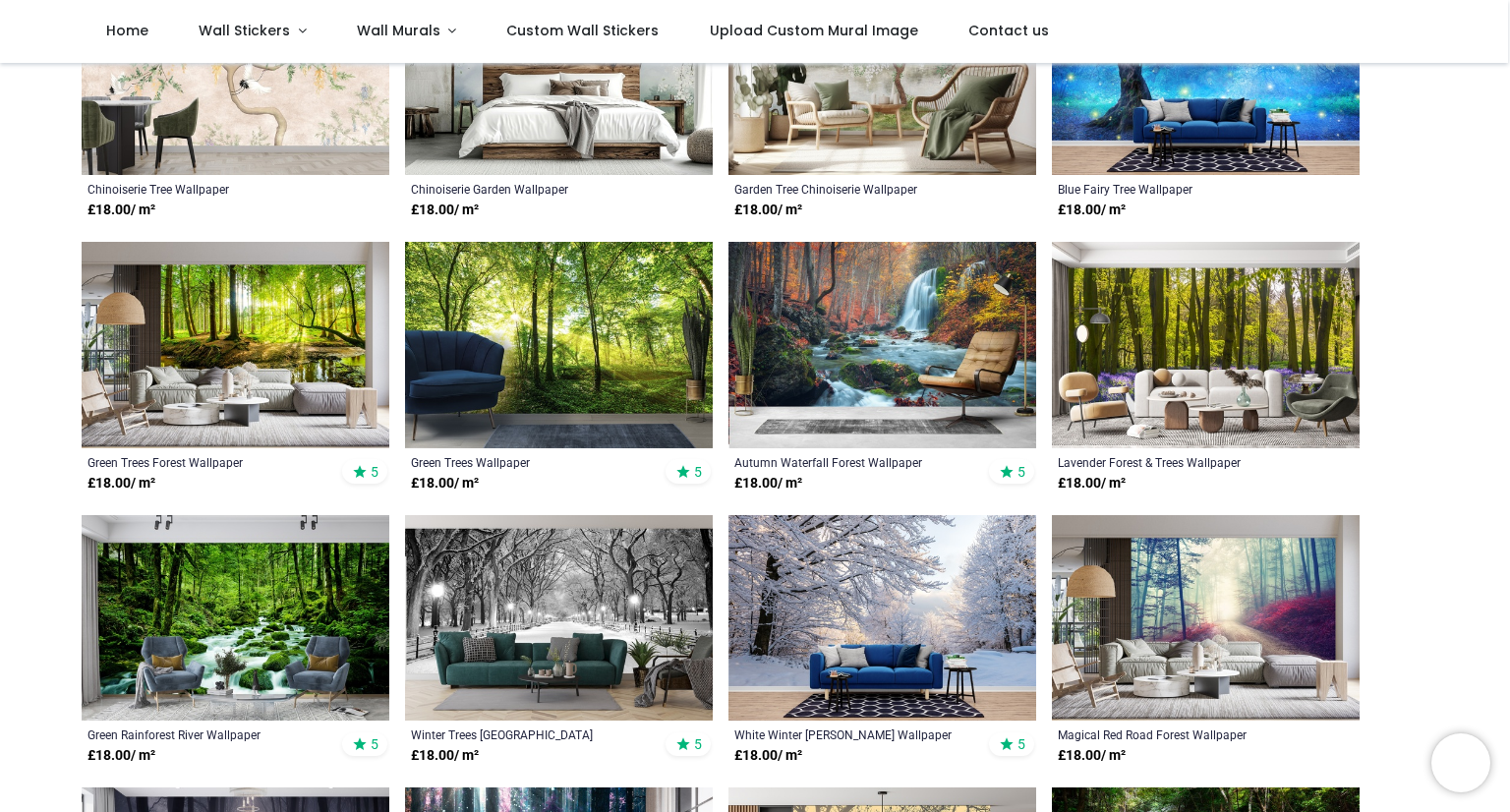
scroll to position [473, 0]
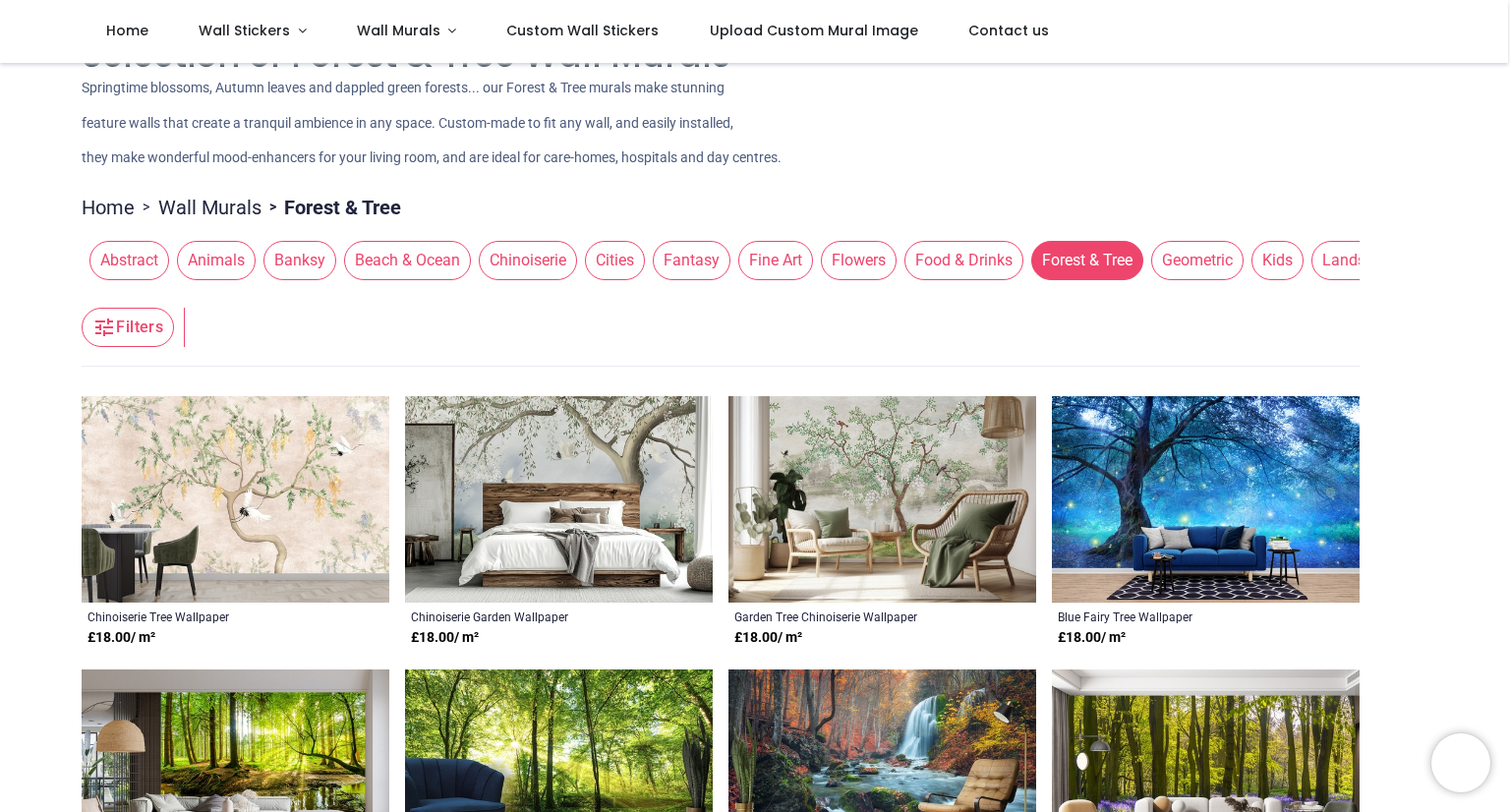
scroll to position [43, 0]
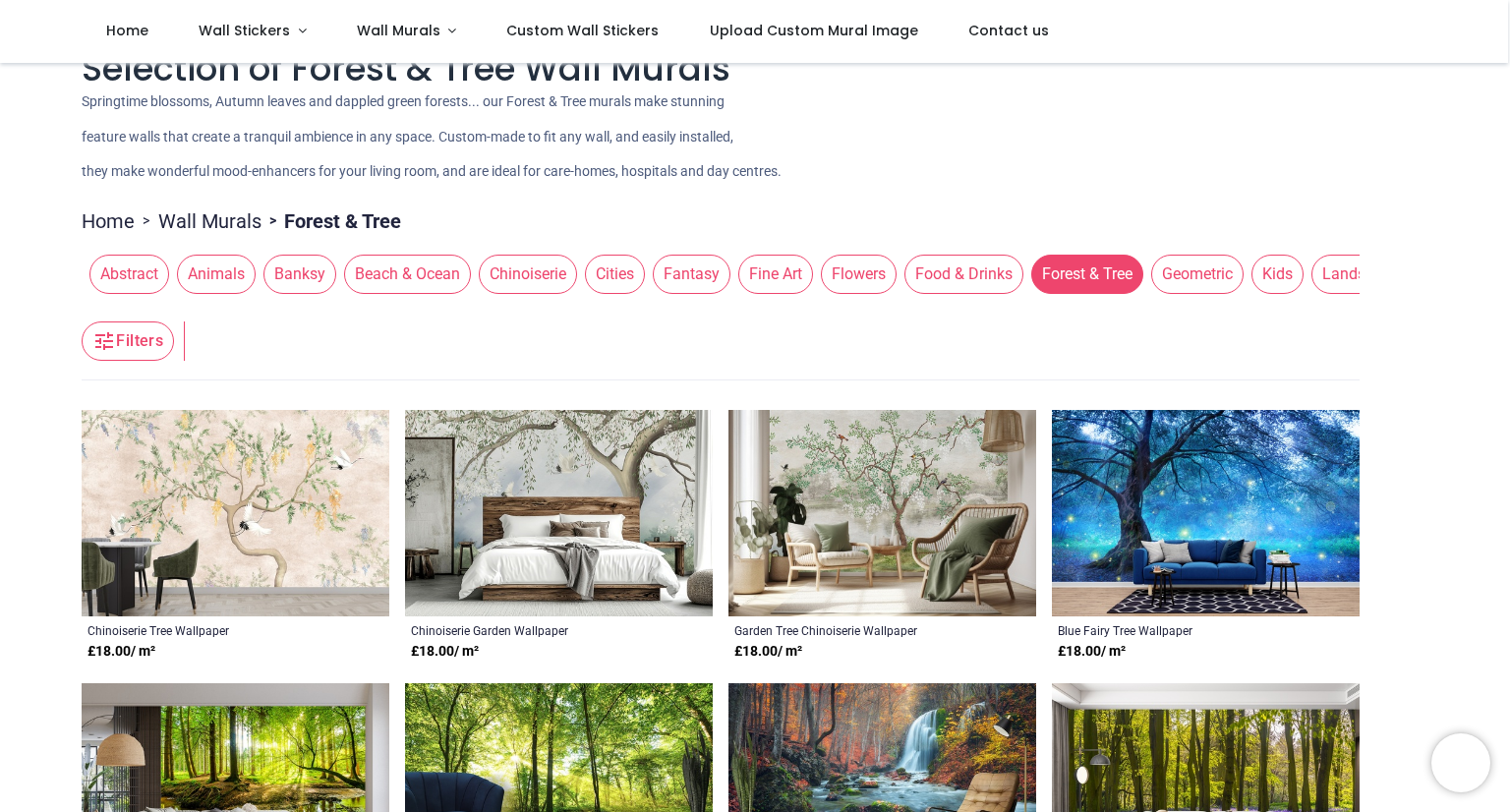
click at [232, 276] on span "Animals" at bounding box center [216, 274] width 79 height 39
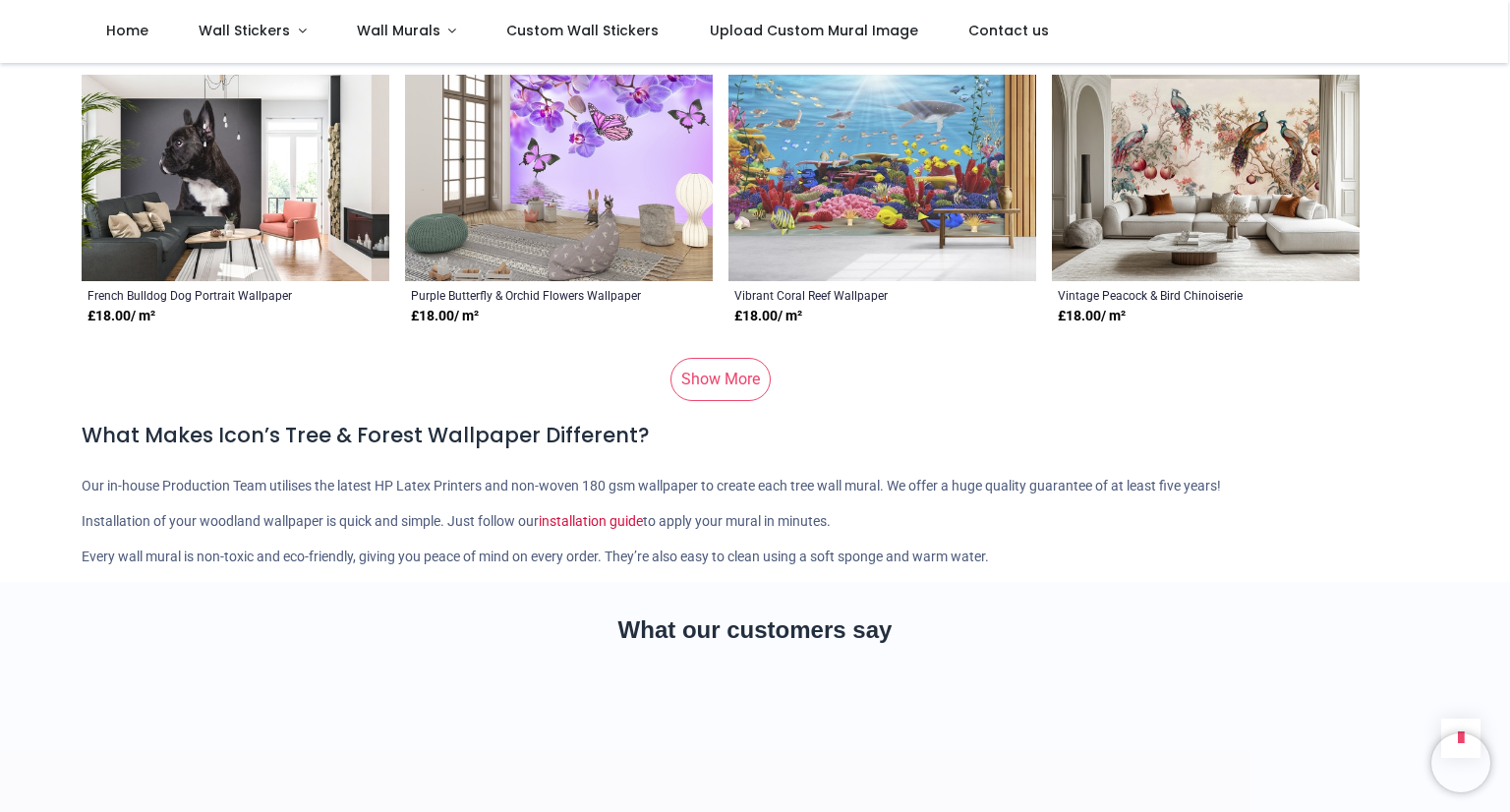
scroll to position [2042, 0]
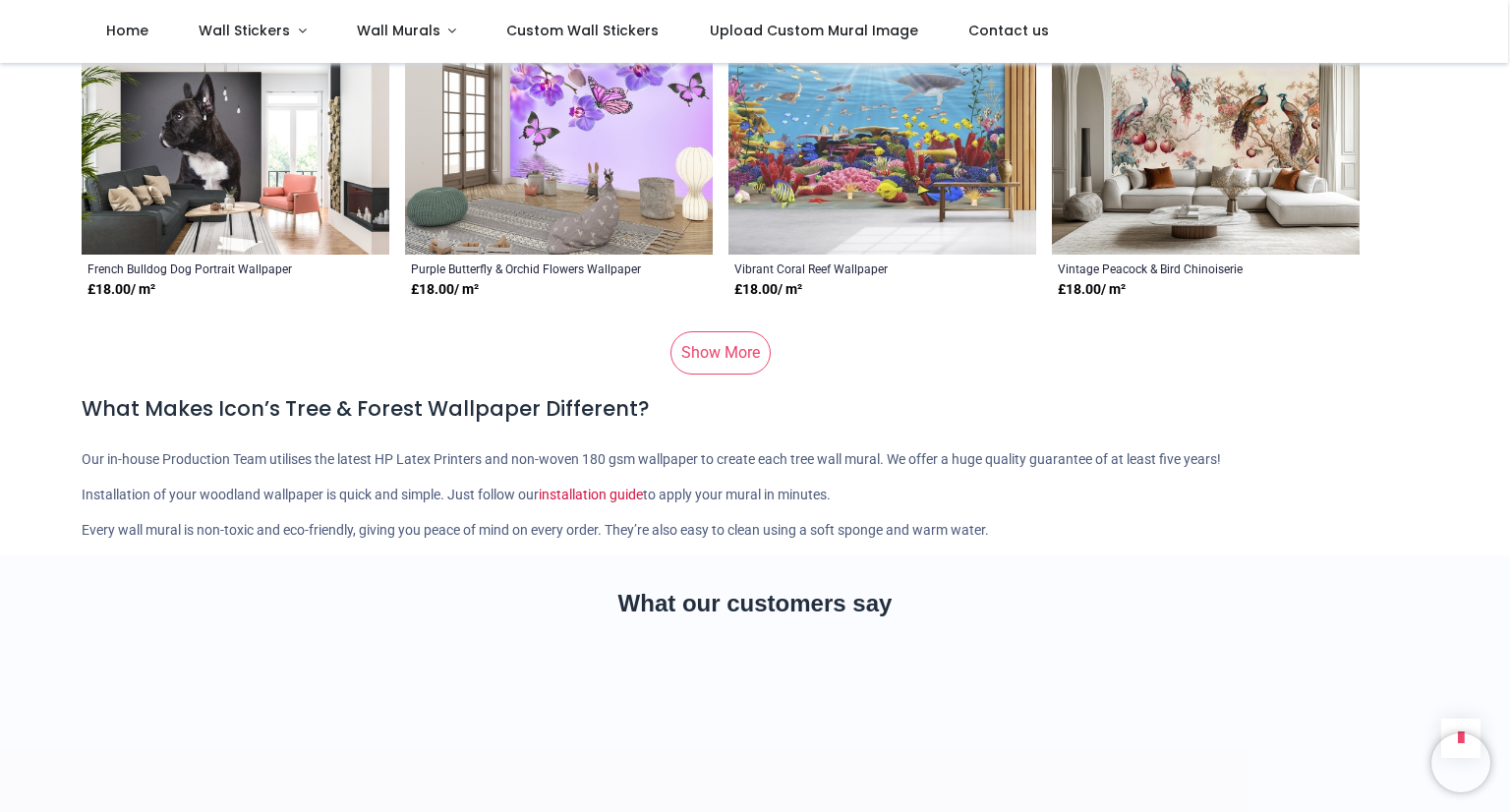
click at [738, 353] on link "Show More" at bounding box center [721, 353] width 100 height 43
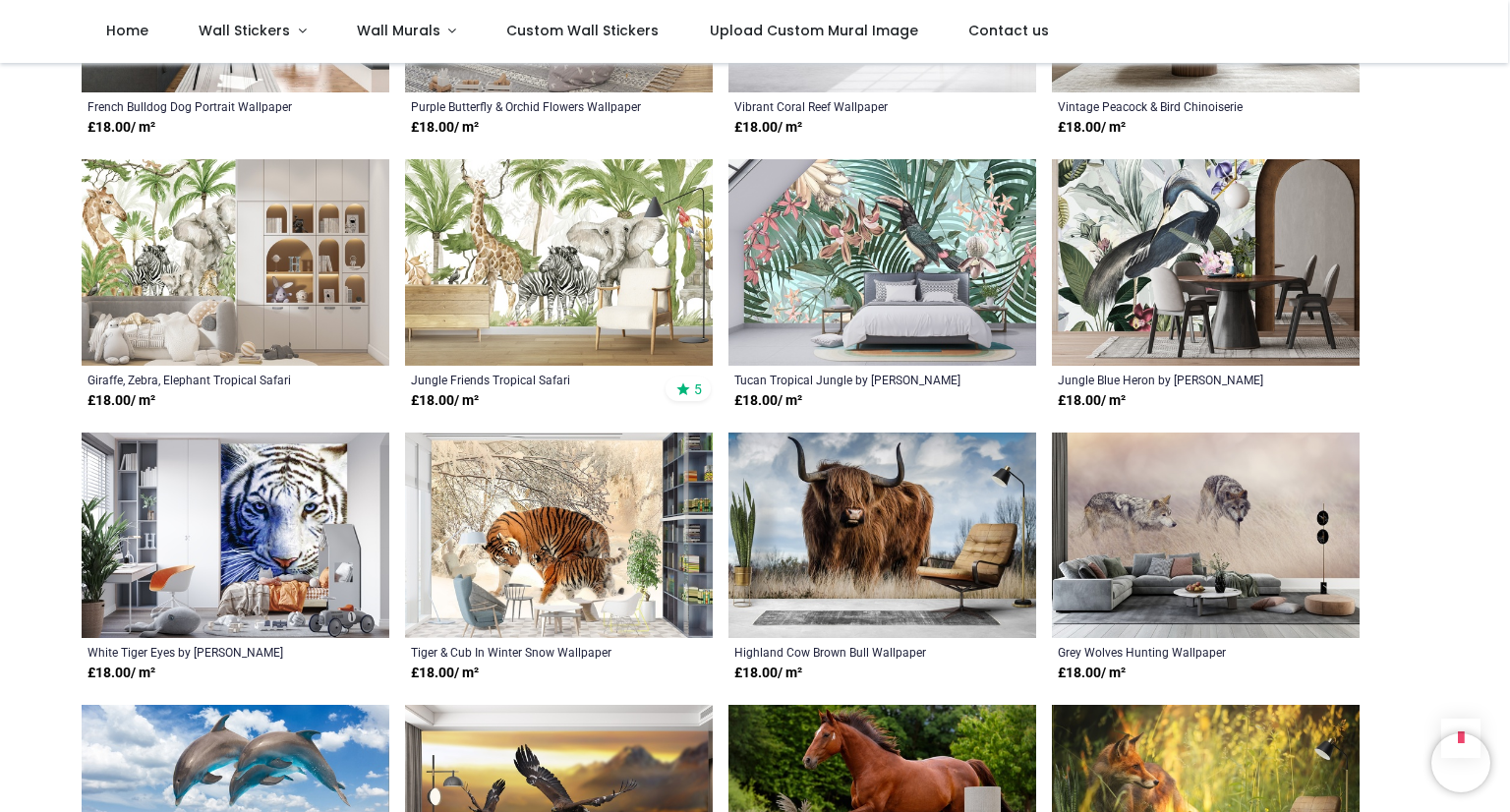
scroll to position [2200, 0]
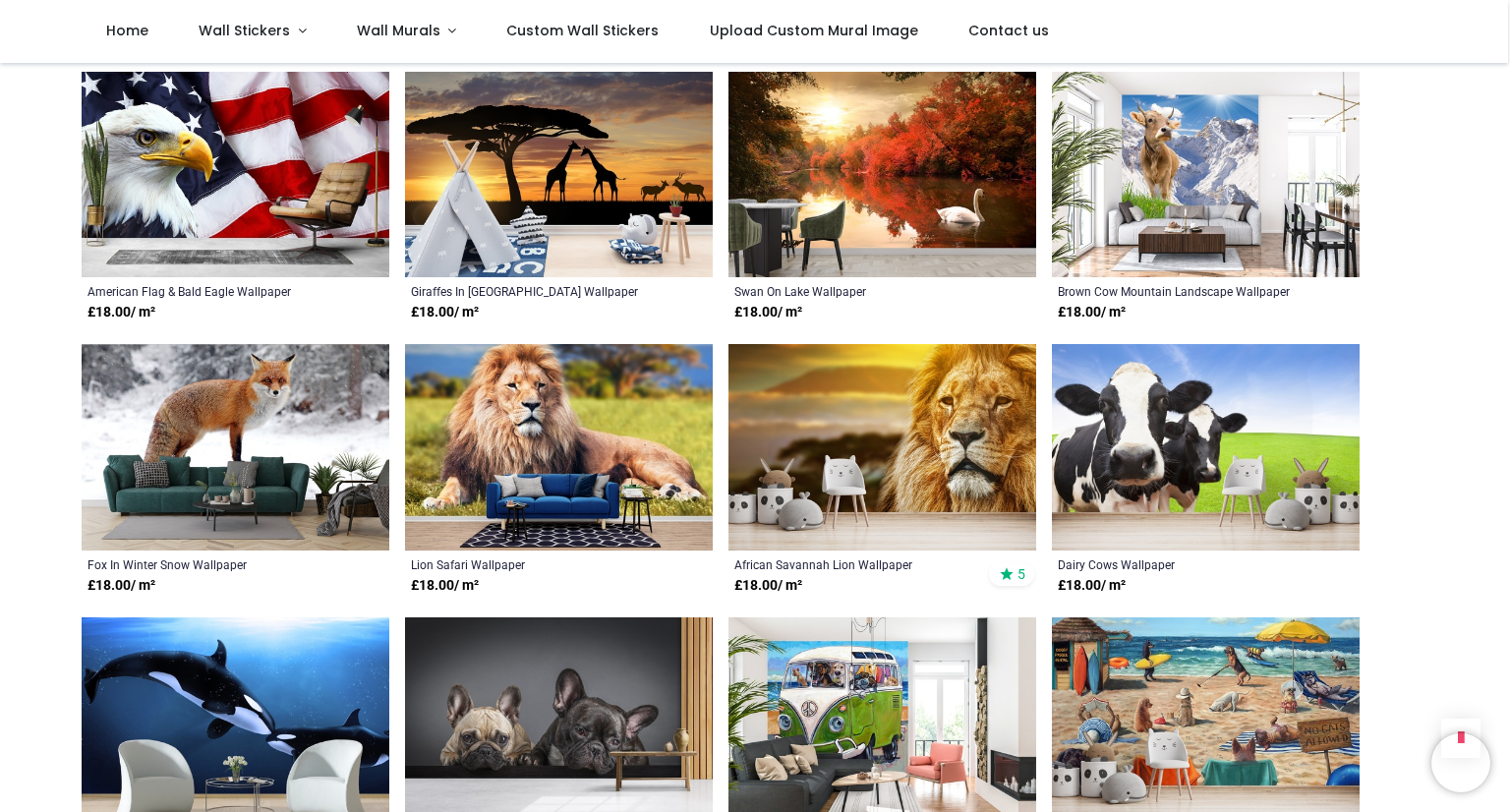
scroll to position [5042, 0]
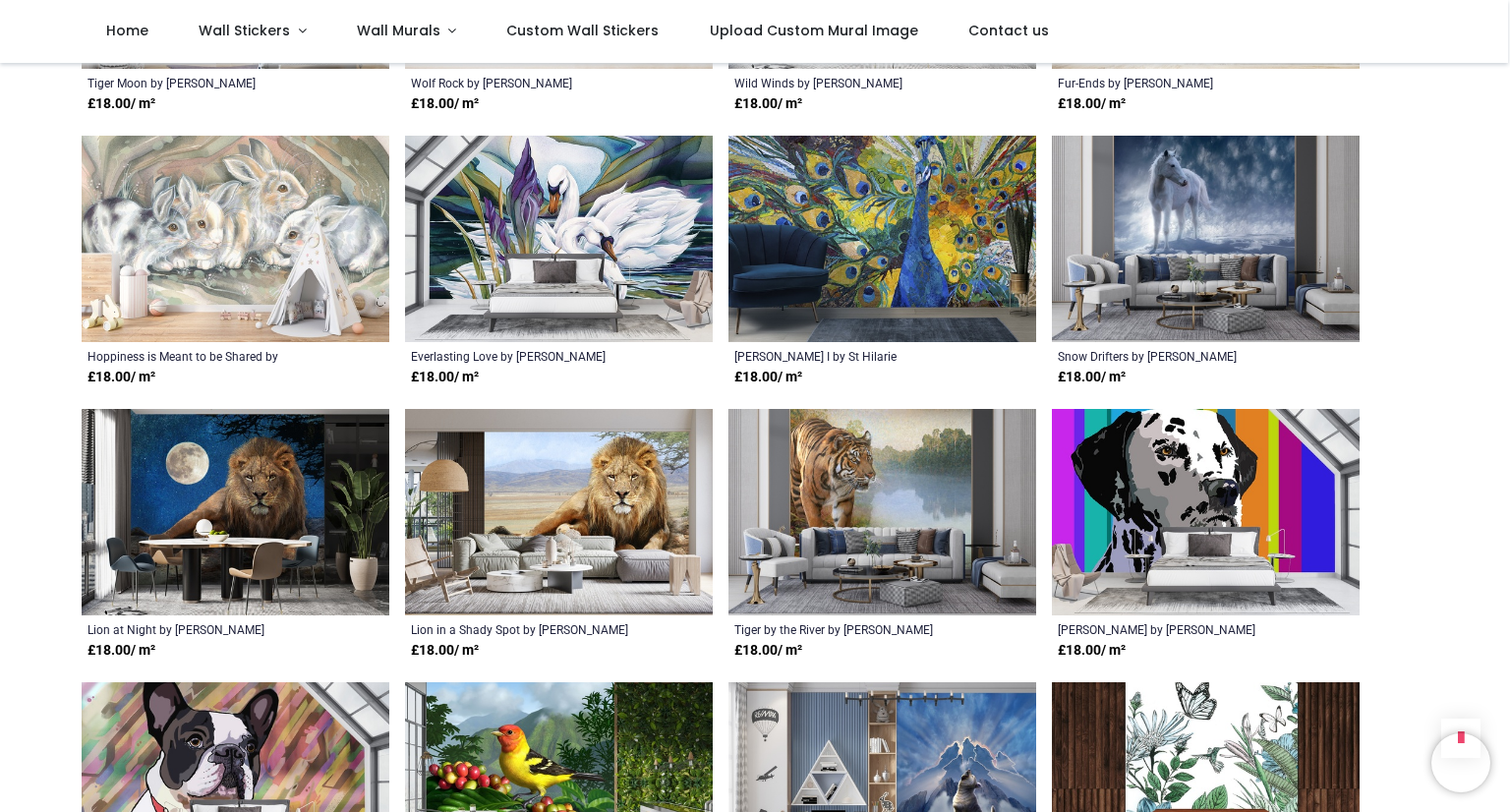
scroll to position [6050, 0]
